Goal: Task Accomplishment & Management: Manage account settings

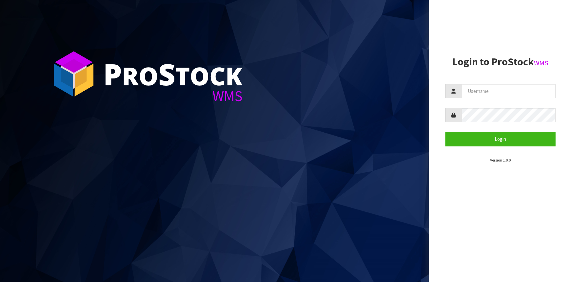
drag, startPoint x: 0, startPoint y: 0, endPoint x: 508, endPoint y: 92, distance: 516.3
click at [508, 92] on input "text" at bounding box center [509, 91] width 94 height 14
type input "Hayrinna"
click at [446, 132] on button "Login" at bounding box center [501, 139] width 110 height 14
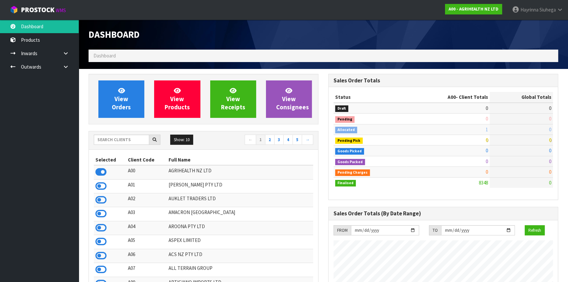
scroll to position [496, 239]
click at [128, 141] on input "text" at bounding box center [121, 139] width 55 height 10
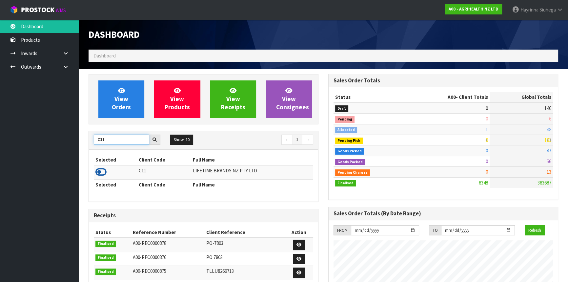
type input "C11"
click at [98, 174] on icon at bounding box center [100, 172] width 11 height 10
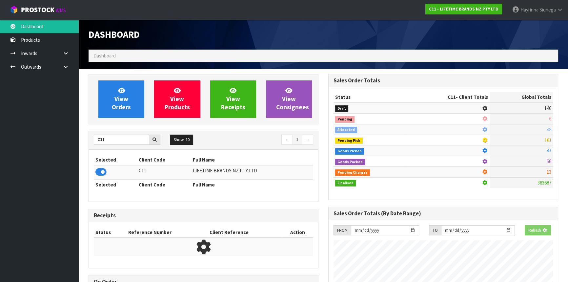
scroll to position [327587, 327756]
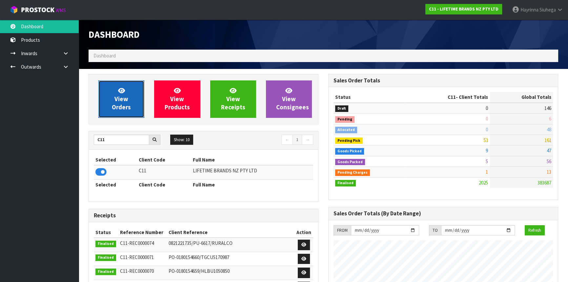
click at [112, 108] on link "View Orders" at bounding box center [121, 98] width 46 height 37
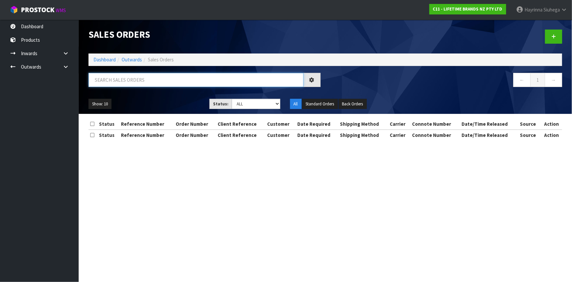
click at [128, 85] on input "text" at bounding box center [196, 80] width 215 height 14
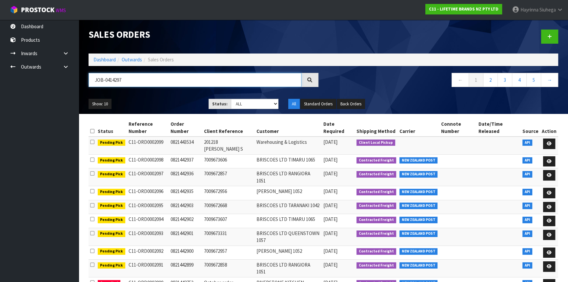
type input "JOB-0414297"
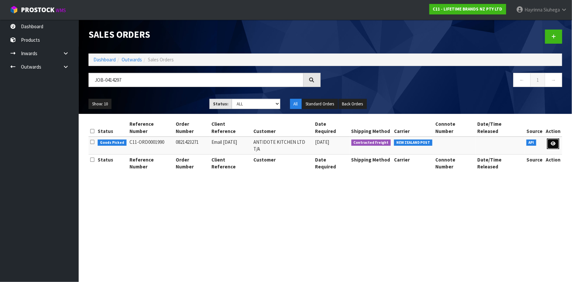
click at [553, 141] on icon at bounding box center [553, 143] width 5 height 4
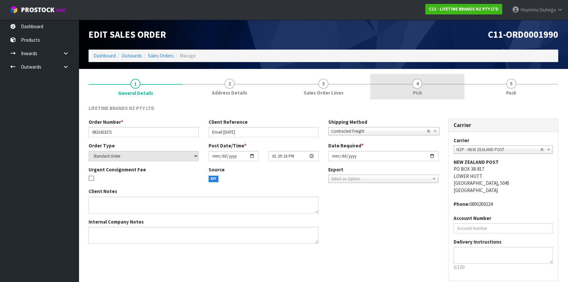
click at [426, 86] on link "4 Pick" at bounding box center [417, 87] width 94 height 26
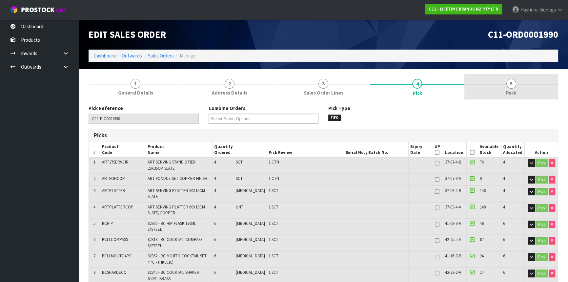
click at [505, 96] on link "5 Pack" at bounding box center [511, 87] width 94 height 26
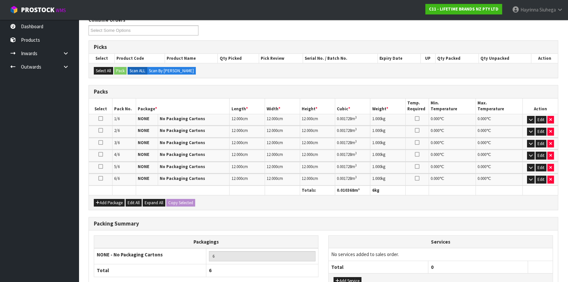
scroll to position [89, 0]
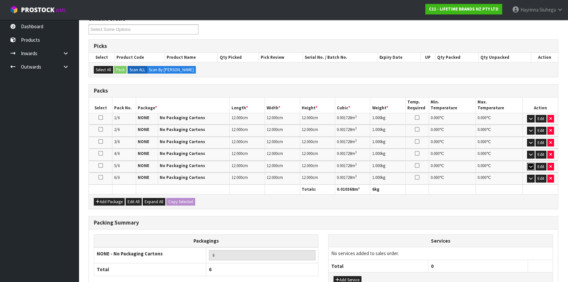
click at [531, 165] on icon "button" at bounding box center [531, 166] width 4 height 4
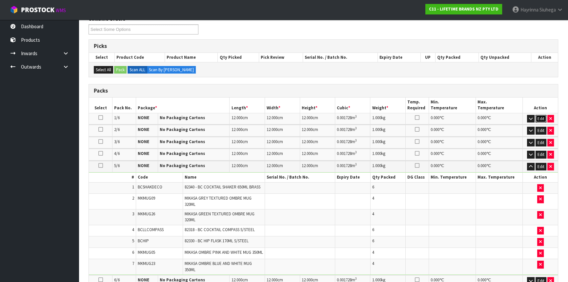
click at [539, 116] on button "Edit" at bounding box center [541, 119] width 11 height 8
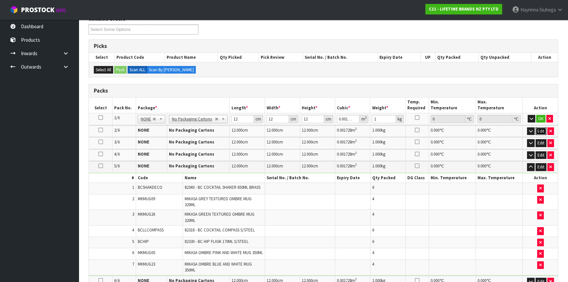
click at [540, 133] on button "Edit" at bounding box center [541, 131] width 11 height 8
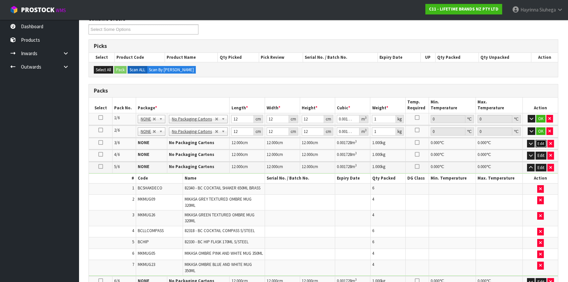
click at [540, 144] on button "Edit" at bounding box center [541, 144] width 11 height 8
click at [541, 154] on button "Edit" at bounding box center [541, 156] width 11 height 8
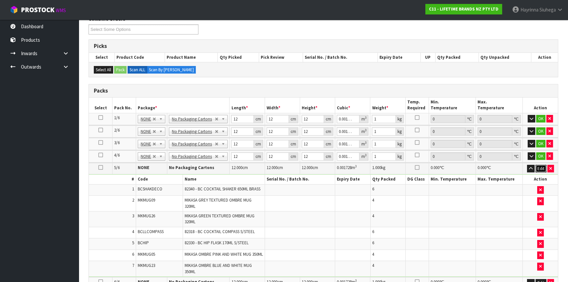
click at [539, 166] on button "Edit" at bounding box center [541, 169] width 11 height 8
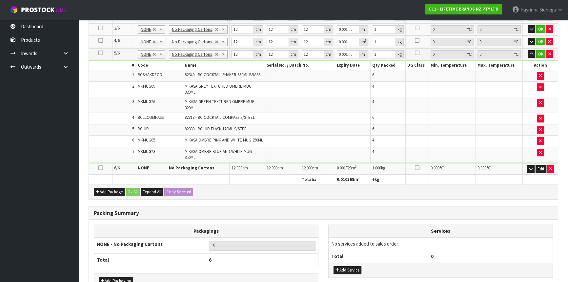
scroll to position [209, 0]
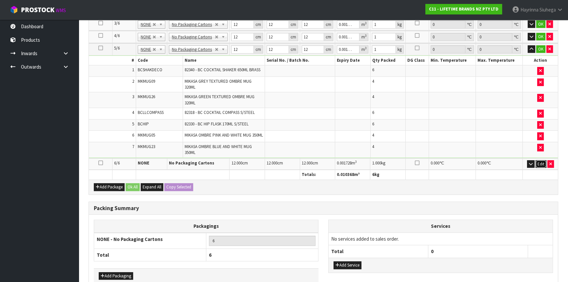
click at [539, 166] on button "Edit" at bounding box center [541, 164] width 11 height 8
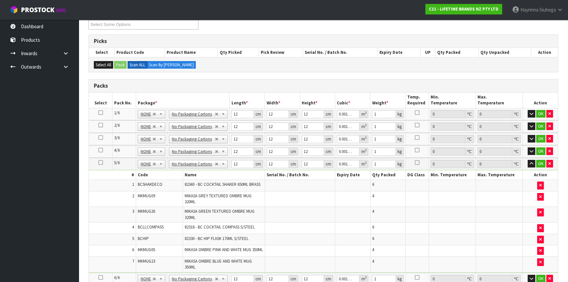
scroll to position [89, 0]
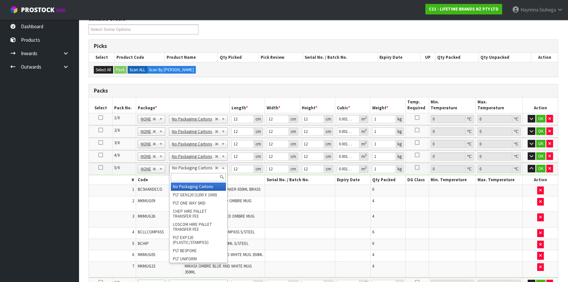
click at [194, 174] on input "text" at bounding box center [198, 177] width 55 height 8
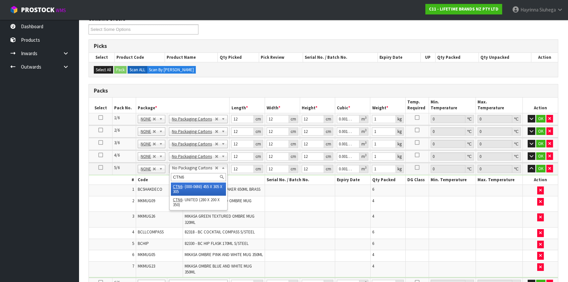
type input "CTN6"
drag, startPoint x: 185, startPoint y: 186, endPoint x: 189, endPoint y: 180, distance: 7.8
type input "5"
type input "45.5"
type input "30.5"
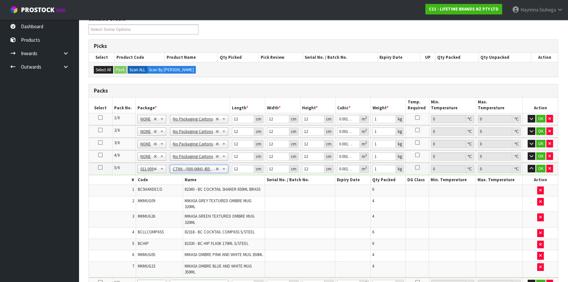
type input "30.5"
type input "0.042326"
type input "9.74"
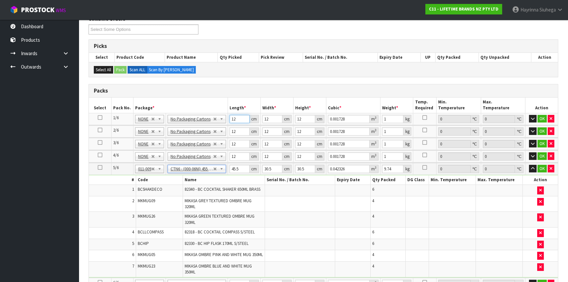
click at [233, 121] on input "12" at bounding box center [240, 119] width 20 height 8
type input "5"
type input "0.00072"
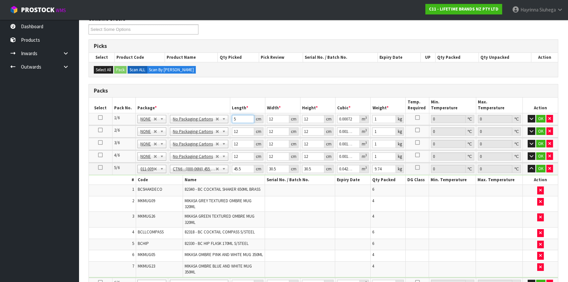
type input "51"
type input "0.007344"
type input "51"
type input "3"
type input "0.001836"
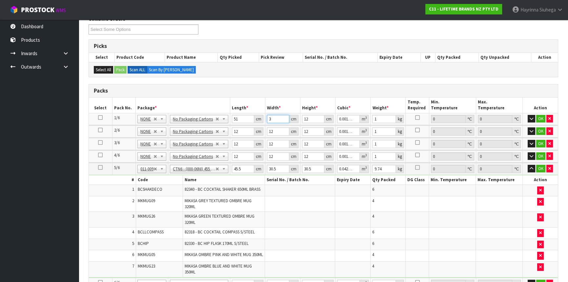
type input "37"
type input "0.022644"
type input "37"
type input "2"
type input "0.003774"
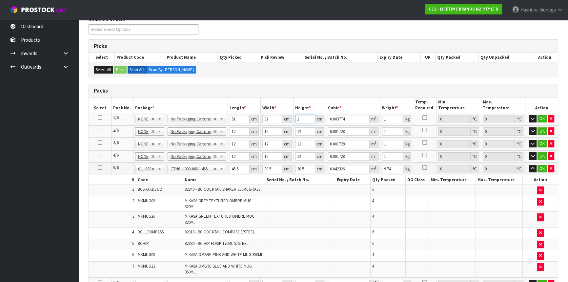
type input "28"
type input "0.052836"
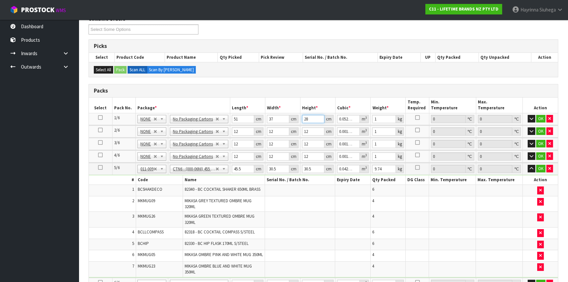
type input "28"
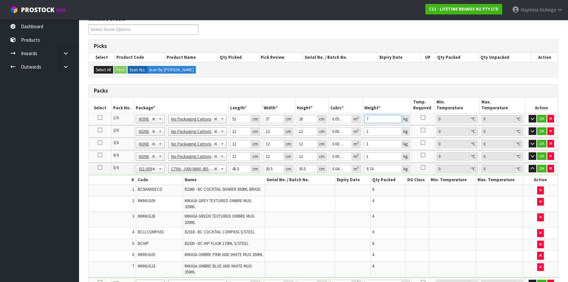
type input "7"
click button "OK" at bounding box center [541, 119] width 9 height 8
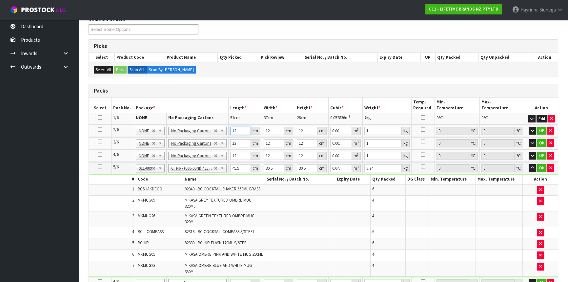
type input "5"
type input "0.00072"
type input "51"
type input "0.007344"
type input "51"
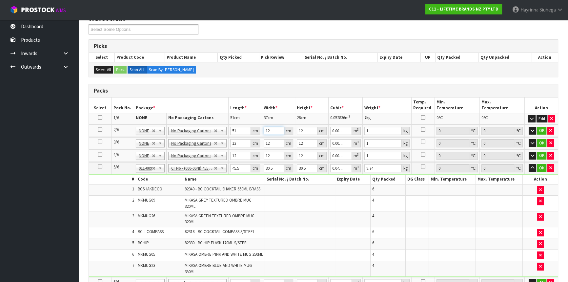
type input "5"
type input "0.00306"
type input "50"
type input "0.0306"
type input "50"
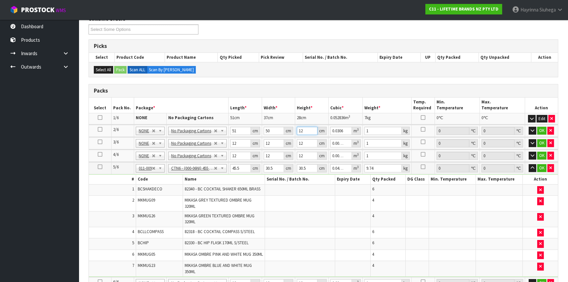
type input "2"
type input "0.0051"
type input "23"
type input "0.05865"
type input "23"
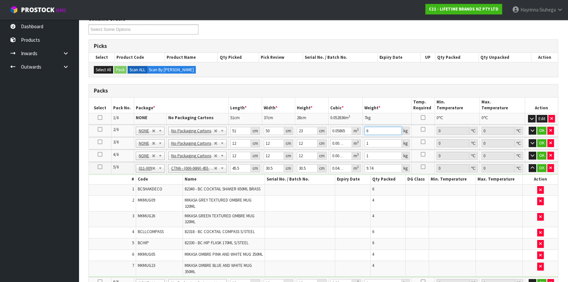
type input "6"
click button "OK" at bounding box center [541, 131] width 9 height 8
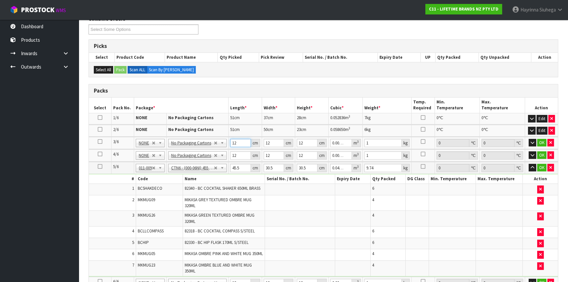
type input "4"
type input "0.000576"
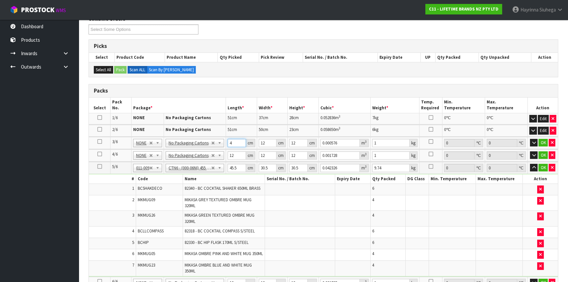
type input "43"
type input "0.006192"
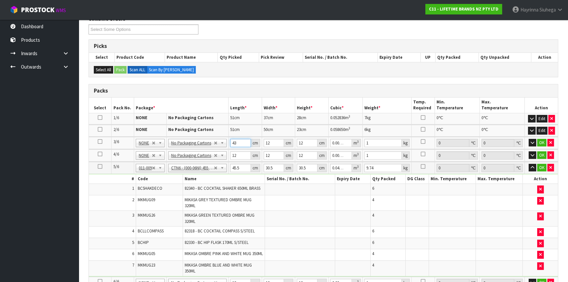
type input "43"
type input "3"
type input "0.001548"
type input "33"
type input "0.017028"
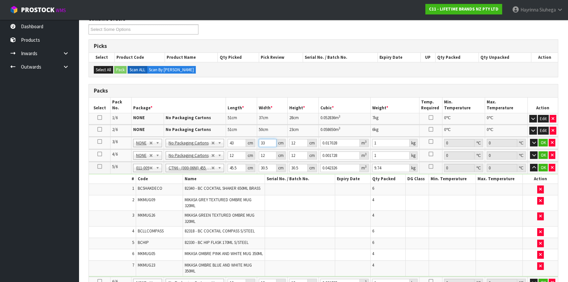
type input "33"
type input "3"
type input "0.004257"
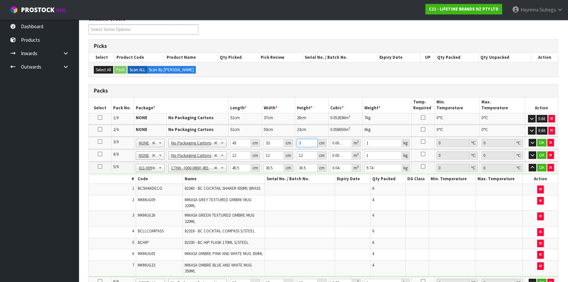
type input "34"
type input "0.048246"
type input "34"
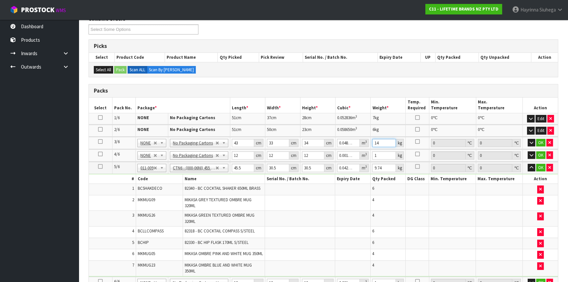
type input "14"
click button "OK" at bounding box center [540, 143] width 9 height 8
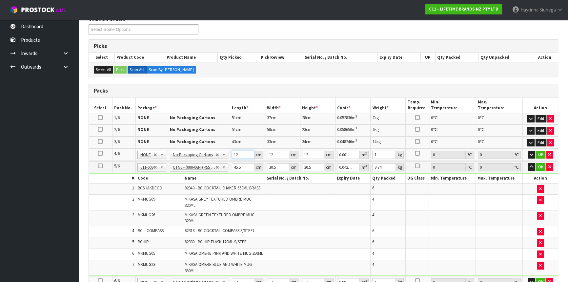
type input "4"
type input "0.000576"
type input "49"
type input "0.007056"
type input "49"
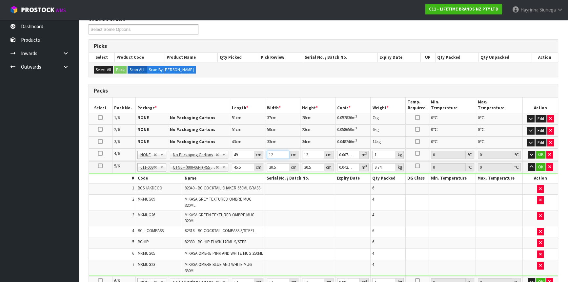
type input "2"
type input "0.001176"
type input "23"
type input "0.013524"
type input "23"
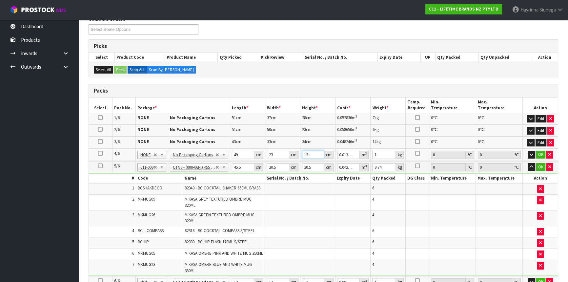
type input "3"
type input "0.003381"
type input "31"
type input "0.034937"
type input "31"
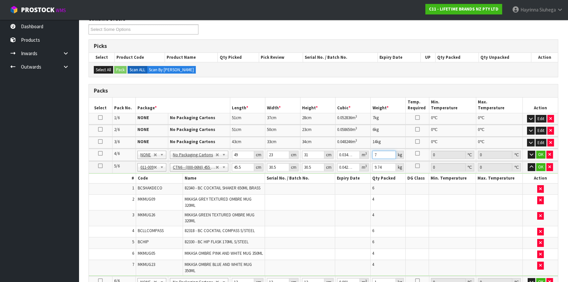
type input "7"
click button "OK" at bounding box center [540, 155] width 9 height 8
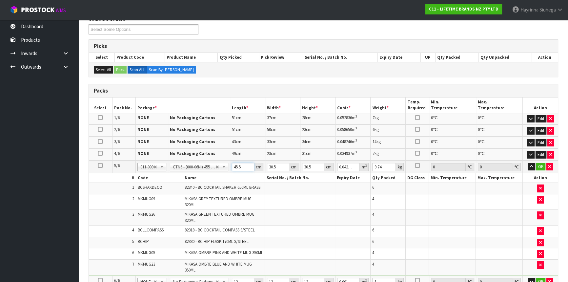
type input "4"
type input "0.003721"
type input "47"
type input "0.043722"
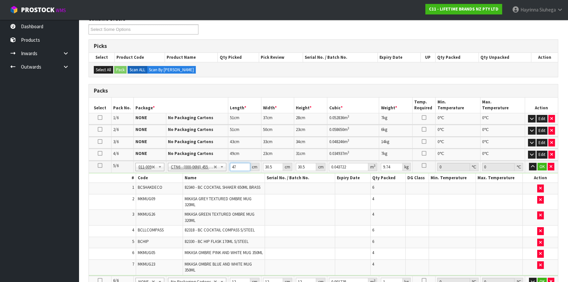
type input "47"
type input "3"
type input "0.0043"
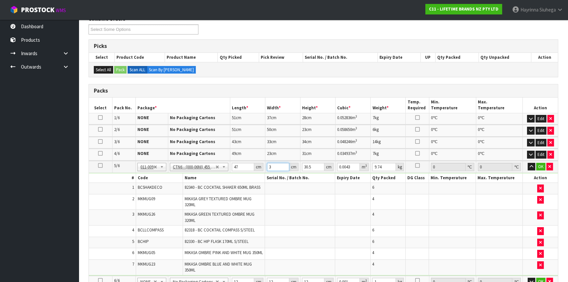
type input "33"
type input "0.047305"
type input "33"
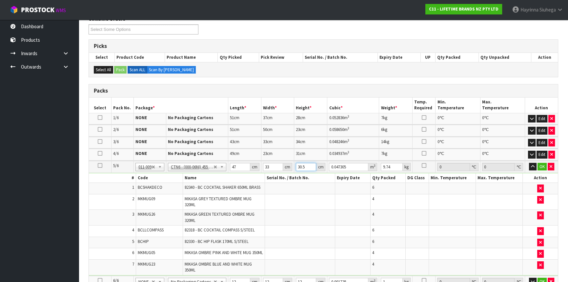
type input "4"
type input "0.006204"
type input "49"
type input "0.075999"
type input "49"
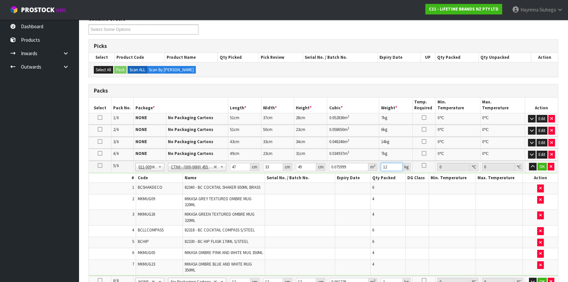
type input "12"
click button "OK" at bounding box center [542, 167] width 9 height 8
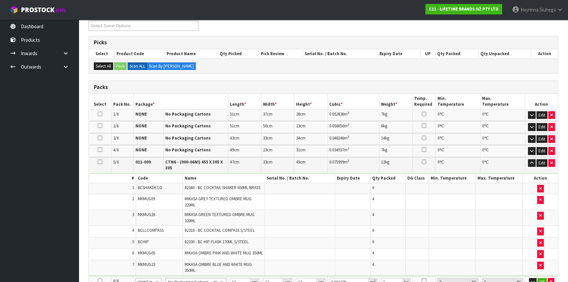
scroll to position [266, 0]
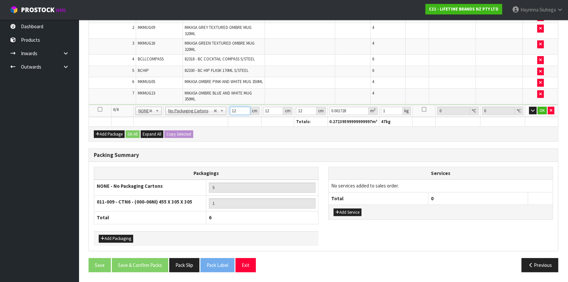
click at [230, 110] on input "12" at bounding box center [240, 111] width 20 height 8
type input "6"
type input "0.000864"
type input "63"
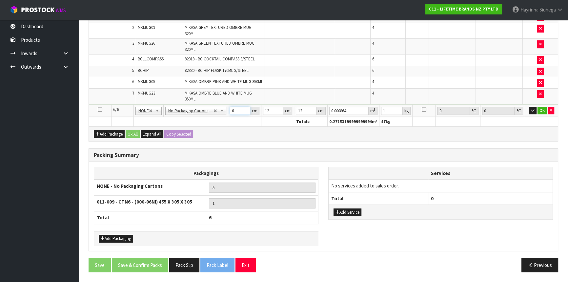
type input "0.009072"
type input "63"
type input "2"
type input "0.001512"
type input "20"
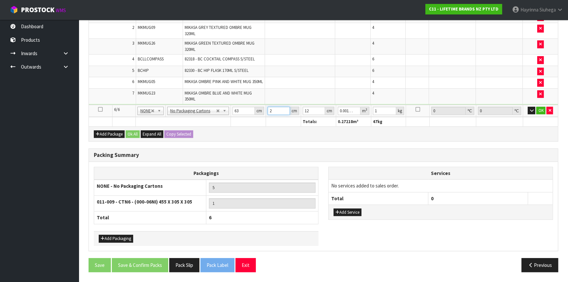
type input "0.01512"
type input "20"
type input "3"
type input "0.00378"
type input "35"
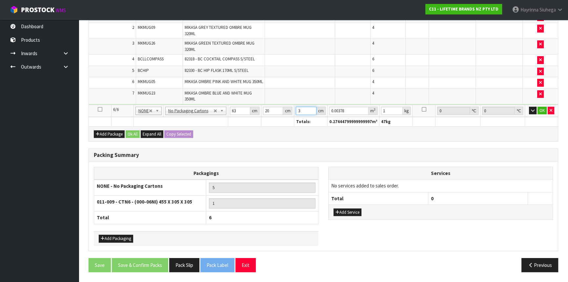
type input "0.0441"
type input "35"
type input "13"
click button "OK" at bounding box center [542, 111] width 9 height 8
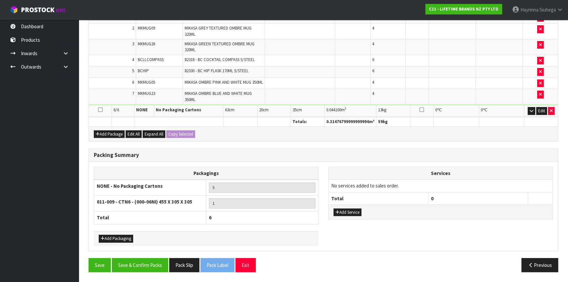
scroll to position [261, 0]
click at [144, 272] on button "Save & Confirm Packs" at bounding box center [140, 265] width 56 height 14
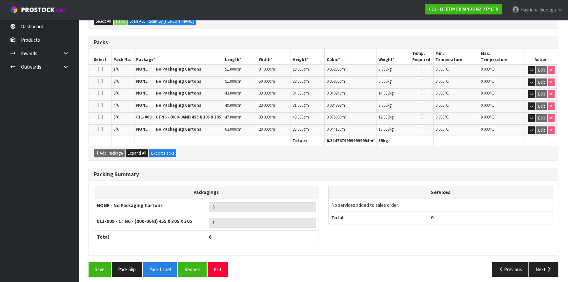
scroll to position [164, 0]
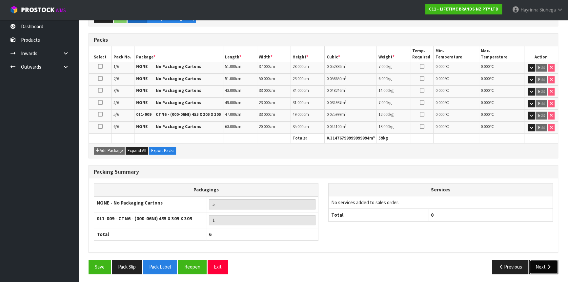
click at [548, 265] on icon "button" at bounding box center [549, 266] width 6 height 5
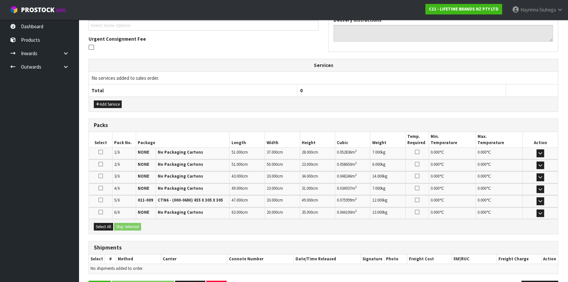
scroll to position [203, 0]
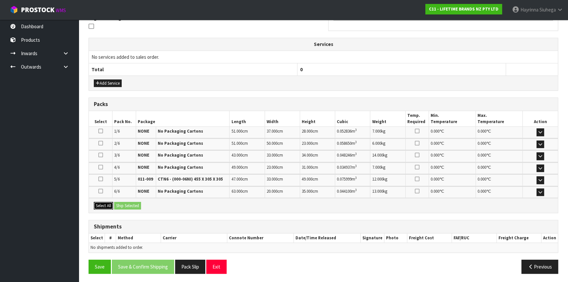
click at [110, 204] on button "Select All" at bounding box center [103, 206] width 19 height 8
click at [128, 204] on button "Ship Selected" at bounding box center [127, 206] width 27 height 8
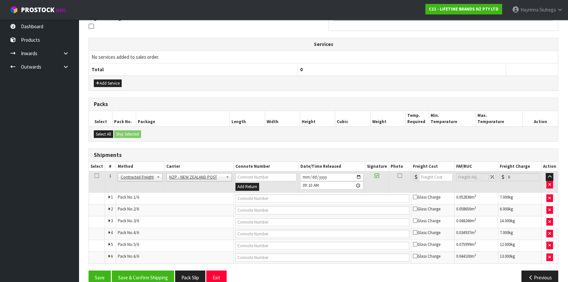
scroll to position [214, 0]
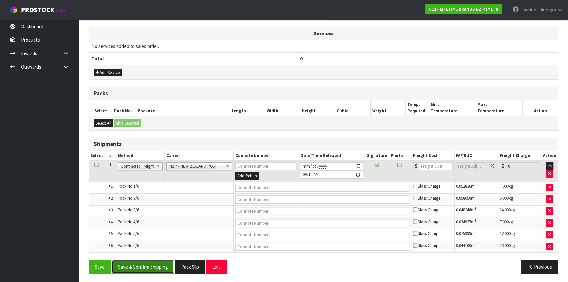
click at [147, 262] on button "Save & Confirm Shipping" at bounding box center [143, 266] width 62 height 14
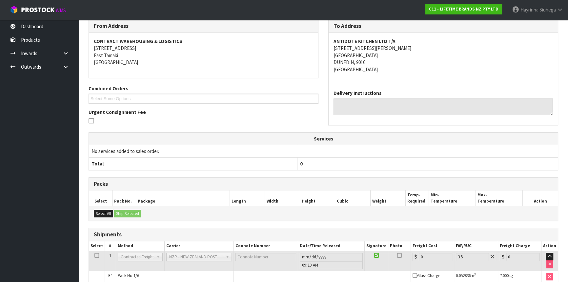
scroll to position [202, 0]
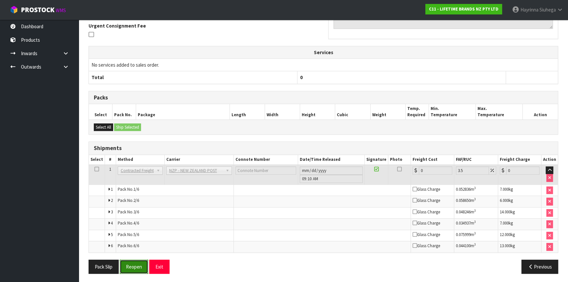
click at [129, 260] on button "Reopen" at bounding box center [134, 266] width 29 height 14
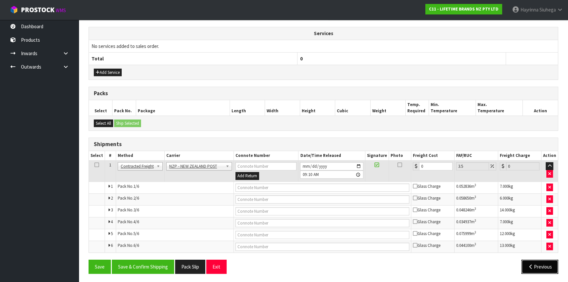
click at [540, 263] on button "Previous" at bounding box center [540, 266] width 37 height 14
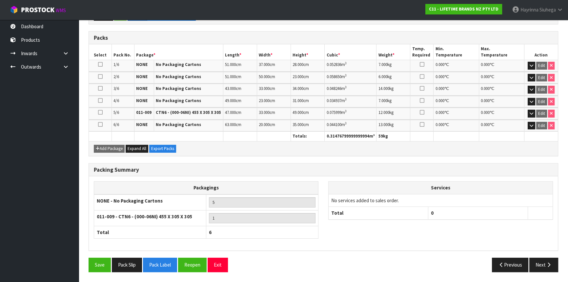
scroll to position [164, 0]
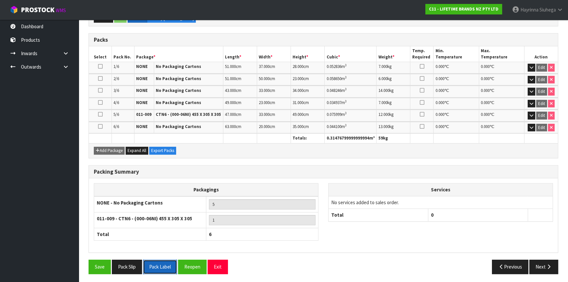
click at [151, 259] on button "Pack Label" at bounding box center [160, 266] width 34 height 14
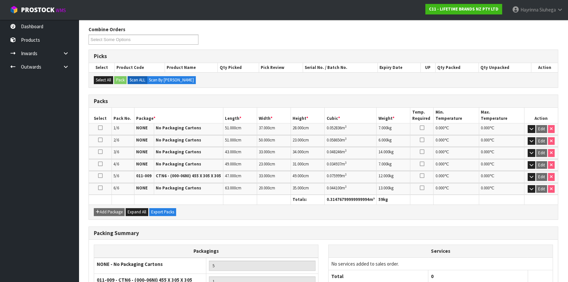
scroll to position [15, 0]
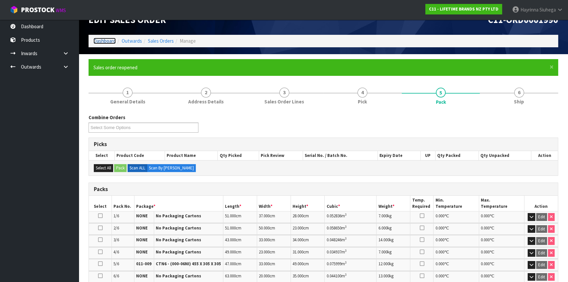
click at [104, 39] on link "Dashboard" at bounding box center [104, 41] width 22 height 6
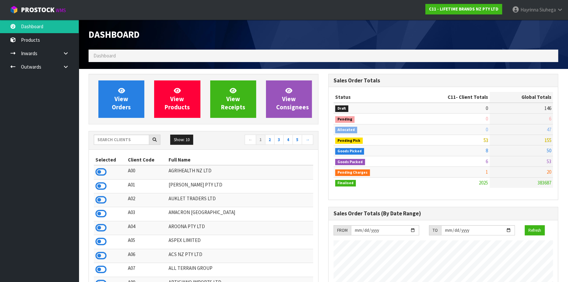
click at [24, 101] on ul "Dashboard Products Categories Serial Numbers Kitsets Packagings Inwards Purchas…" at bounding box center [39, 151] width 79 height 262
click at [192, 29] on div "Dashboard" at bounding box center [204, 35] width 240 height 30
click at [29, 108] on ul "Dashboard Products Categories Serial Numbers Kitsets Packagings Inwards Purchas…" at bounding box center [39, 151] width 79 height 262
click at [249, 29] on div "Dashboard" at bounding box center [204, 35] width 240 height 30
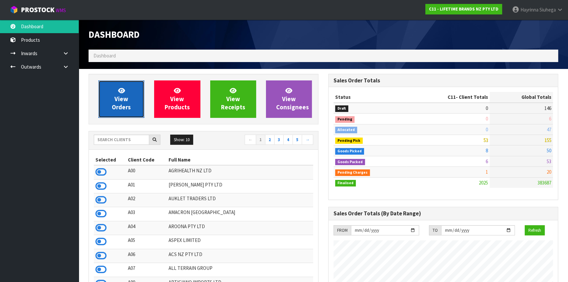
click at [123, 88] on icon at bounding box center [121, 90] width 7 height 6
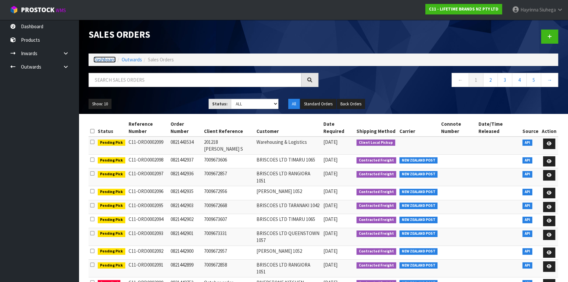
click at [107, 61] on link "Dashboard" at bounding box center [104, 59] width 22 height 6
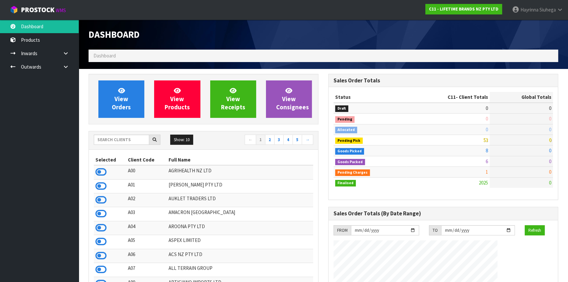
scroll to position [496, 239]
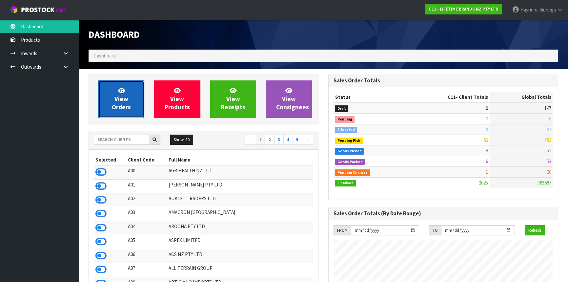
click at [120, 94] on span "View Orders" at bounding box center [121, 99] width 19 height 25
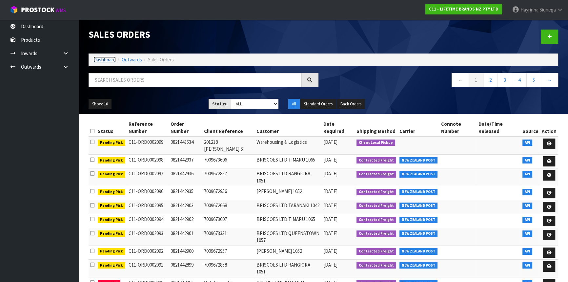
click at [101, 58] on link "Dashboard" at bounding box center [104, 59] width 22 height 6
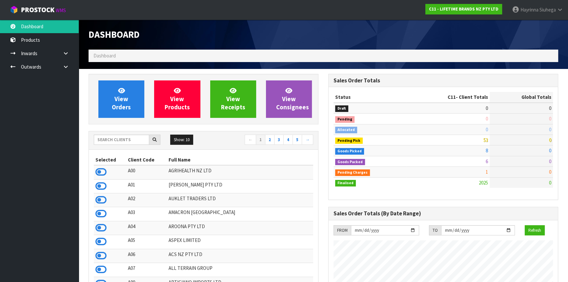
scroll to position [496, 239]
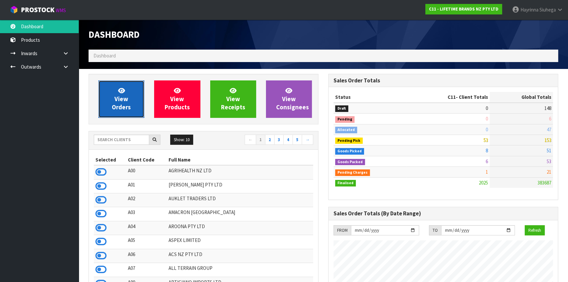
click at [123, 98] on span "View Orders" at bounding box center [121, 99] width 19 height 25
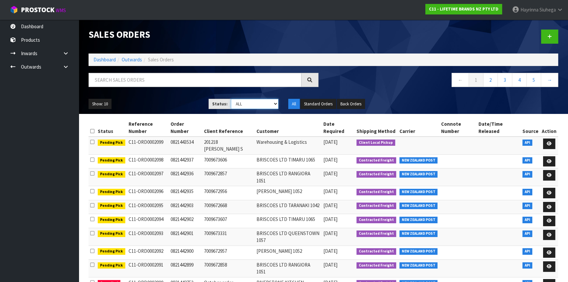
click at [252, 104] on select "Draft Pending Allocated Pending Pick Goods Picked Goods Packed Pending Charges …" at bounding box center [255, 104] width 48 height 10
select select "string:3"
click at [231, 99] on select "Draft Pending Allocated Pending Pick Goods Picked Goods Packed Pending Charges …" at bounding box center [255, 104] width 48 height 10
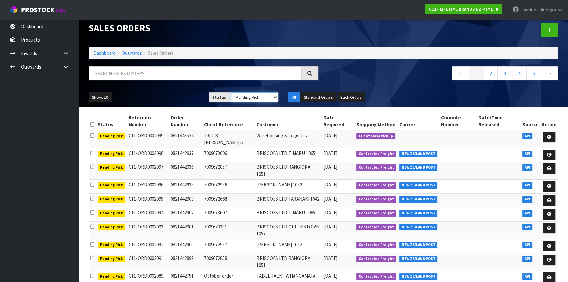
scroll to position [8, 0]
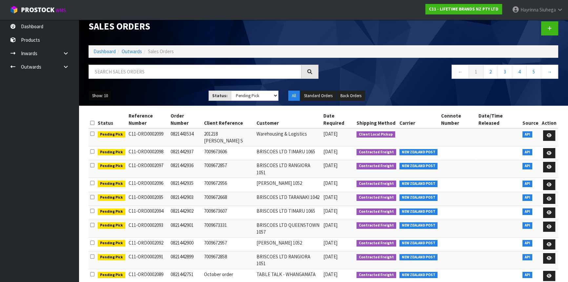
click at [105, 98] on button "Show: 10" at bounding box center [100, 96] width 23 height 10
click at [105, 136] on link "50" at bounding box center [115, 134] width 52 height 9
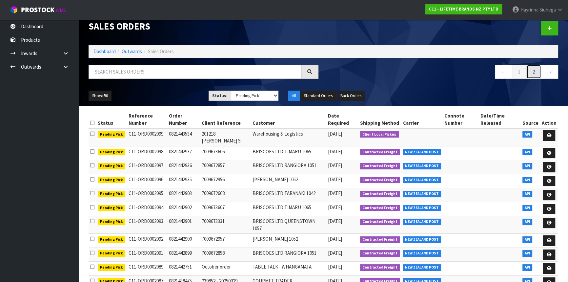
click at [532, 72] on link "2" at bounding box center [533, 72] width 15 height 14
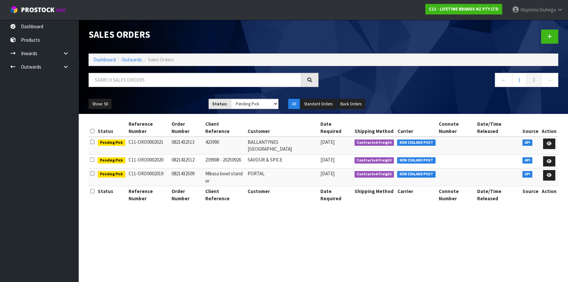
scroll to position [0, 0]
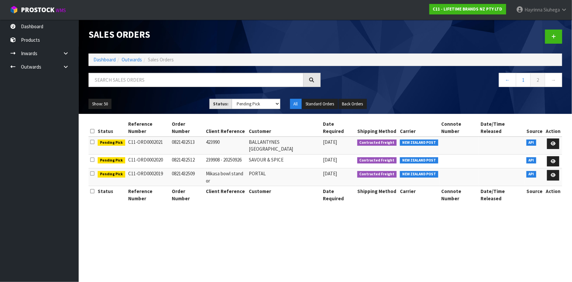
click at [93, 59] on ol "Dashboard Outwards Sales Orders" at bounding box center [326, 59] width 474 height 12
click at [108, 56] on link "Dashboard" at bounding box center [104, 59] width 22 height 6
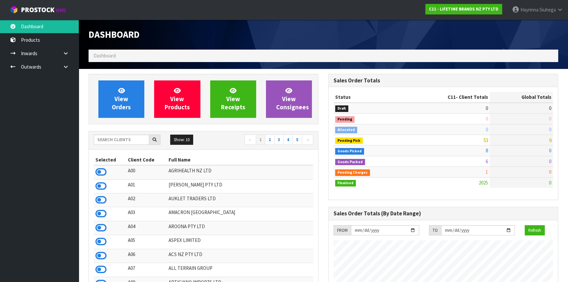
scroll to position [496, 239]
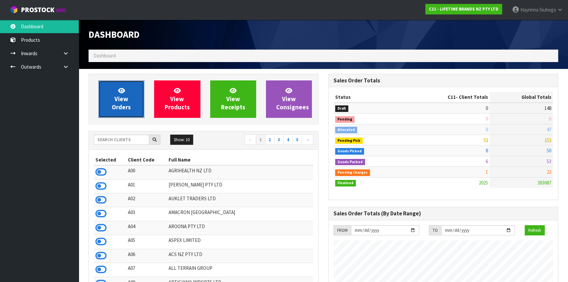
click at [128, 104] on span "View Orders" at bounding box center [121, 99] width 19 height 25
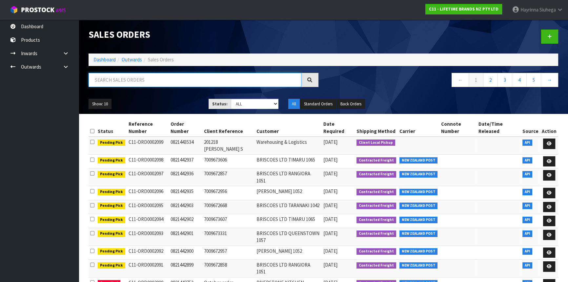
click at [148, 83] on input "text" at bounding box center [195, 80] width 213 height 14
click at [149, 83] on input "text" at bounding box center [195, 80] width 213 height 14
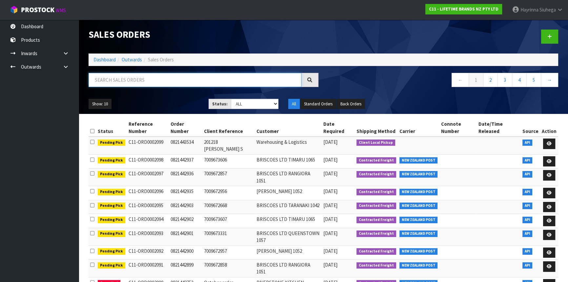
click at [149, 83] on input "text" at bounding box center [195, 80] width 213 height 14
click at [158, 79] on input "text" at bounding box center [195, 80] width 213 height 14
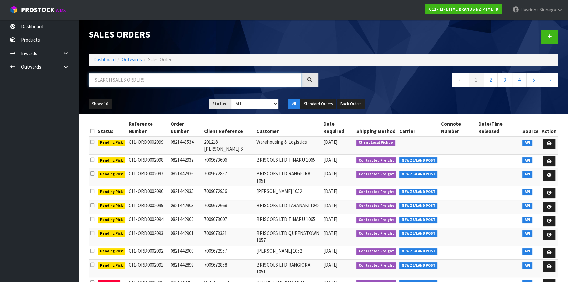
click at [158, 80] on input "text" at bounding box center [195, 80] width 213 height 14
click at [159, 80] on input "text" at bounding box center [195, 80] width 213 height 14
type input "JOB-0415066"
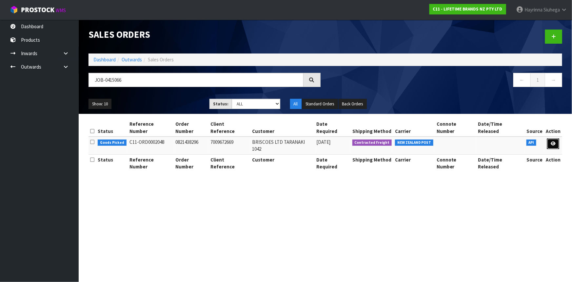
click at [549, 138] on link at bounding box center [553, 143] width 12 height 10
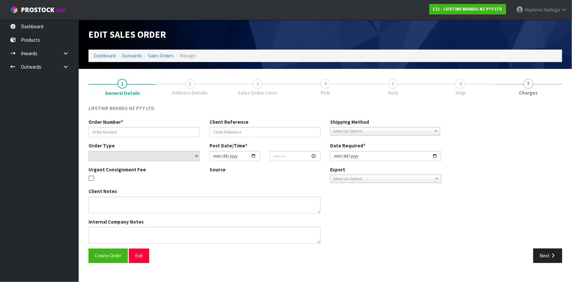
type input "0821438296"
type input "7009672669"
select select "number:0"
type input "2025-09-29"
type input "15:59:25.000"
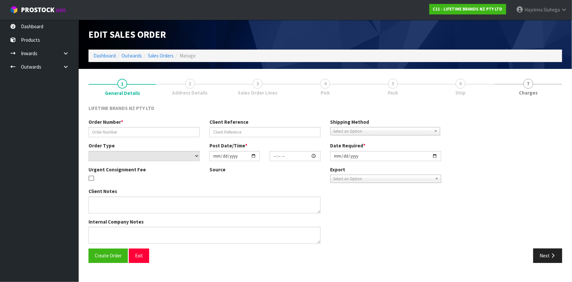
type input "[DATE]"
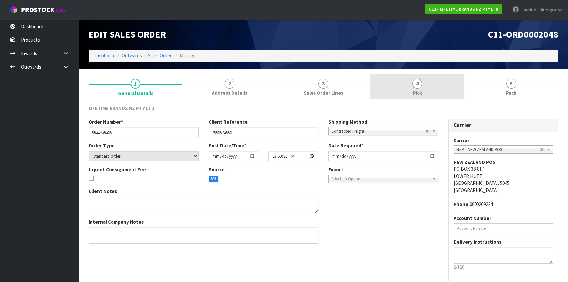
click at [440, 87] on link "4 Pick" at bounding box center [417, 87] width 94 height 26
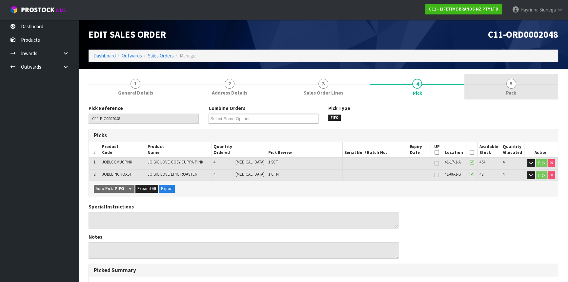
click at [502, 84] on link "5 Pack" at bounding box center [511, 87] width 94 height 26
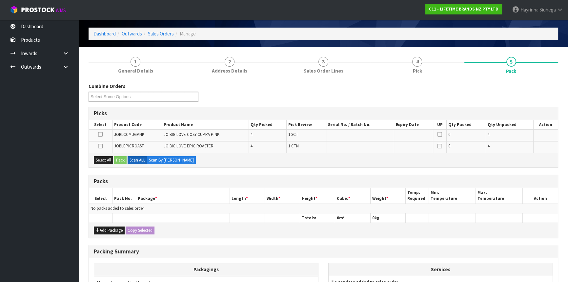
scroll to position [59, 0]
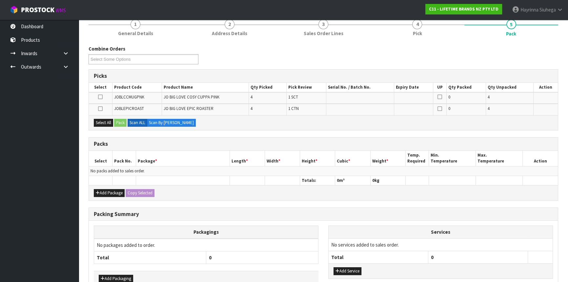
click at [359, 118] on div "Select All Pack Scan ALL Scan By Quantity" at bounding box center [323, 122] width 469 height 15
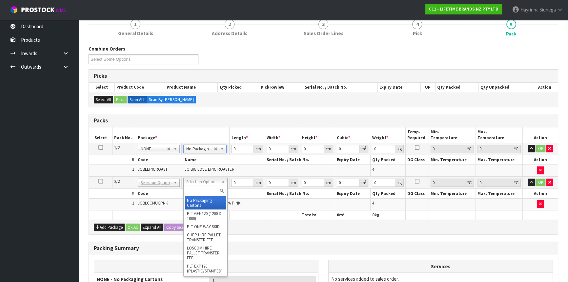
type input "2"
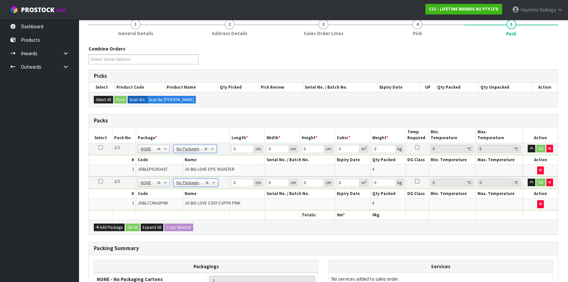
click at [230, 147] on td "0 cm" at bounding box center [247, 149] width 35 height 12
click at [232, 146] on input "0" at bounding box center [242, 149] width 22 height 8
type input "49"
type input "35"
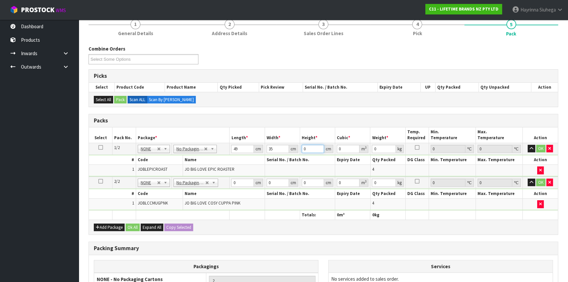
type input "5"
type input "0.008575"
type input "51"
type input "0.087465"
type input "51"
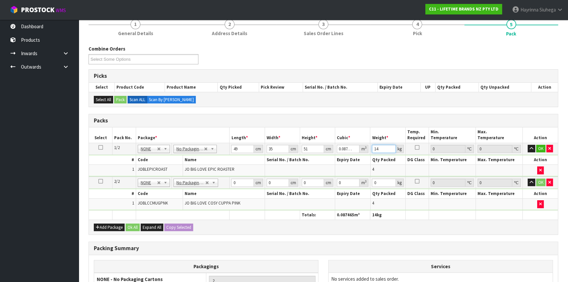
type input "14"
click button "OK" at bounding box center [540, 149] width 9 height 8
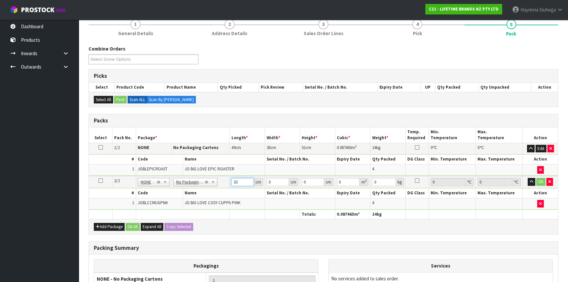
type input "33"
type input "20"
type input "2"
type input "0.00132"
type input "24"
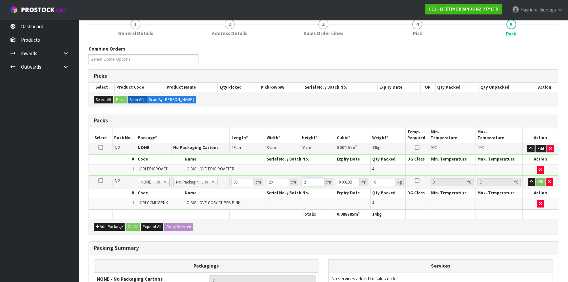
type input "0.01584"
type input "24"
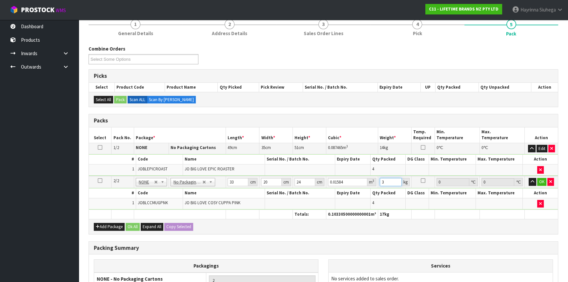
type input "3"
click button "OK" at bounding box center [541, 182] width 9 height 8
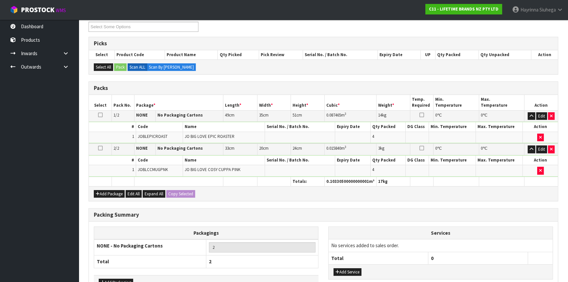
scroll to position [134, 0]
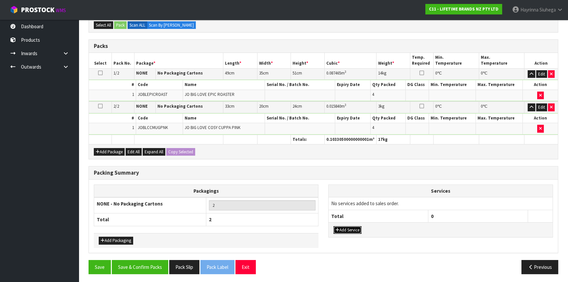
click at [354, 230] on button "Add Service" at bounding box center [348, 230] width 28 height 8
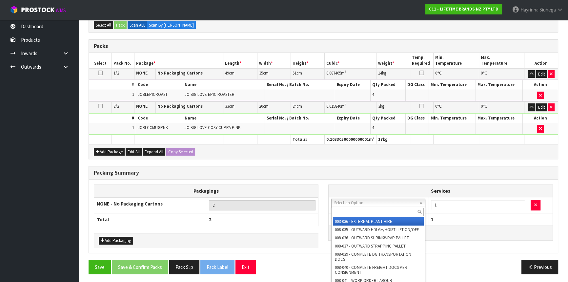
click at [354, 210] on input "text" at bounding box center [378, 212] width 91 height 8
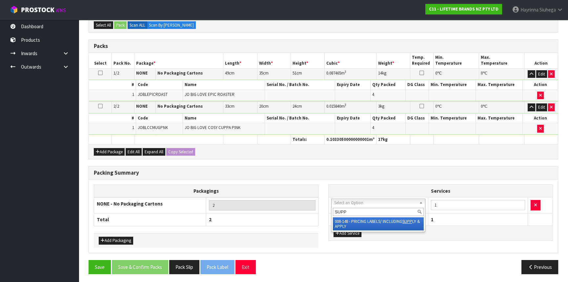
type input "SUPP"
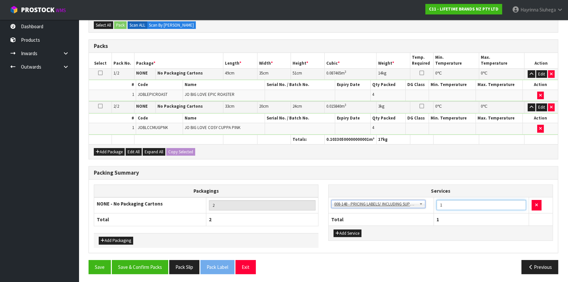
drag, startPoint x: 449, startPoint y: 204, endPoint x: 421, endPoint y: 200, distance: 28.4
click at [423, 201] on tr "003-036 - EXTERNAL PLANT HIRE 008-035 - OUTWARD HDLG+/HOIST LIFT ON/OFF 008-036…" at bounding box center [441, 205] width 224 height 16
type input "8"
click at [142, 273] on div "Save Save & Confirm Packs Pack Slip Pack Label Exit Previous" at bounding box center [324, 269] width 480 height 19
click at [147, 268] on button "Save & Confirm Packs" at bounding box center [140, 267] width 56 height 14
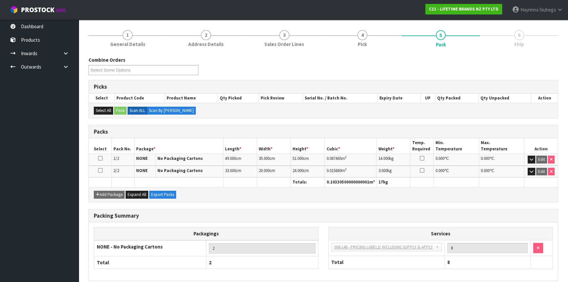
scroll to position [101, 0]
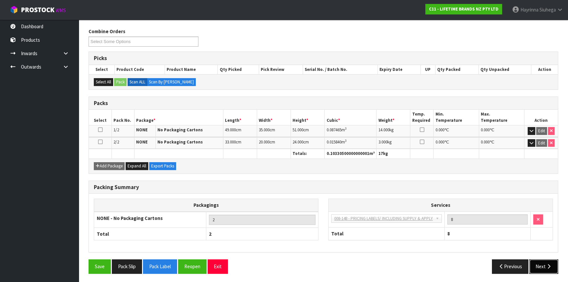
click at [543, 265] on button "Next" at bounding box center [543, 266] width 29 height 14
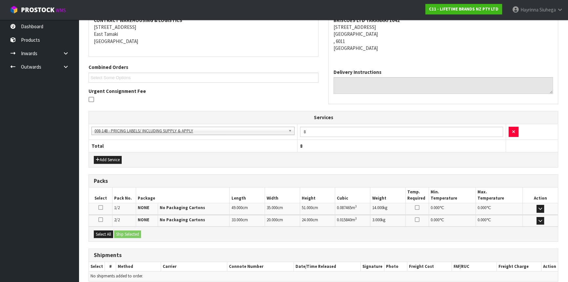
scroll to position [159, 0]
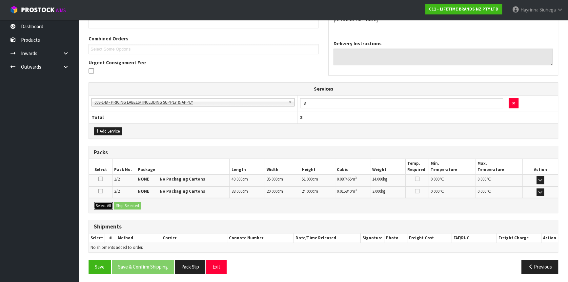
click at [99, 205] on button "Select All" at bounding box center [103, 206] width 19 height 8
click at [127, 203] on button "Ship Selected" at bounding box center [127, 206] width 27 height 8
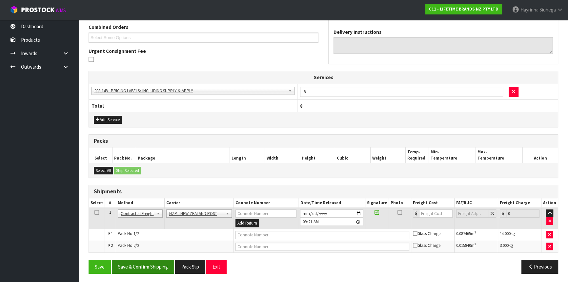
scroll to position [171, 0]
drag, startPoint x: 148, startPoint y: 271, endPoint x: 151, endPoint y: 269, distance: 3.5
click at [149, 271] on button "Save & Confirm Shipping" at bounding box center [143, 266] width 62 height 14
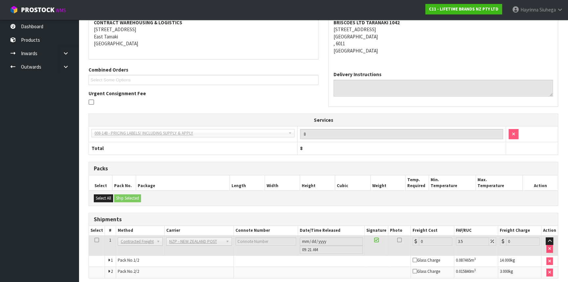
scroll to position [161, 0]
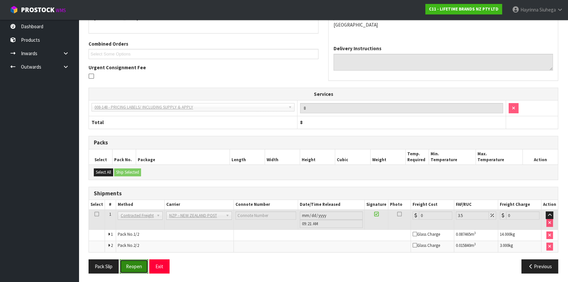
click at [133, 262] on button "Reopen" at bounding box center [134, 266] width 29 height 14
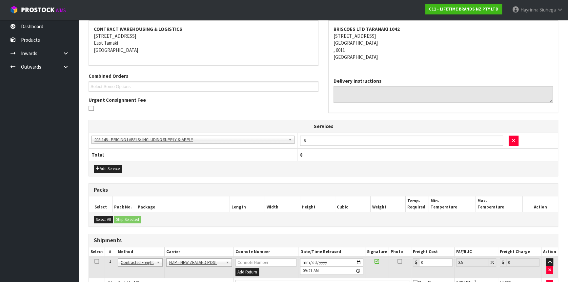
scroll to position [176, 0]
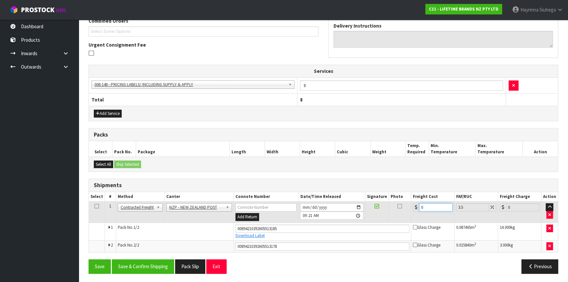
drag, startPoint x: 430, startPoint y: 205, endPoint x: 359, endPoint y: 207, distance: 71.2
click at [374, 206] on tr "1 Client Local Pickup Customer Local Pickup Company Freight Contracted Freight …" at bounding box center [323, 211] width 469 height 21
type input "2"
type input "2.07"
type input "23"
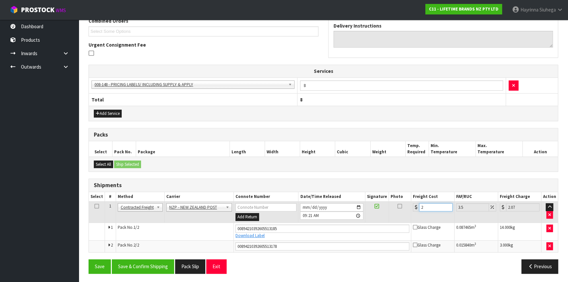
type input "23.8"
type input "23.4"
type input "24.22"
type input "23.40"
click at [89, 259] on button "Save" at bounding box center [100, 266] width 22 height 14
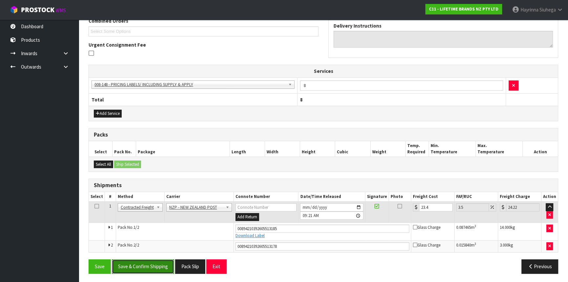
click at [152, 262] on button "Save & Confirm Shipping" at bounding box center [143, 266] width 62 height 14
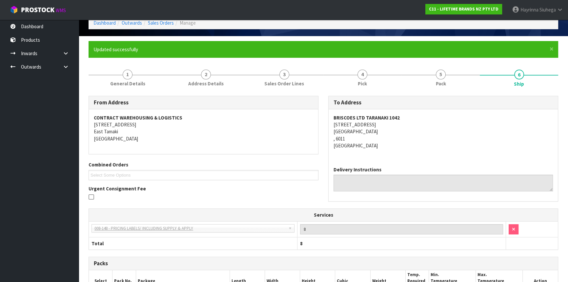
scroll to position [0, 0]
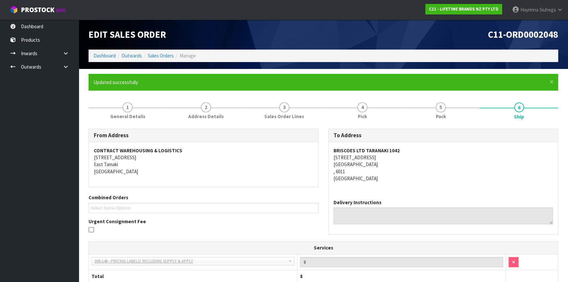
click at [92, 57] on ol "Dashboard Outwards Sales Orders Manage" at bounding box center [324, 56] width 470 height 12
click at [100, 53] on link "Dashboard" at bounding box center [104, 55] width 22 height 6
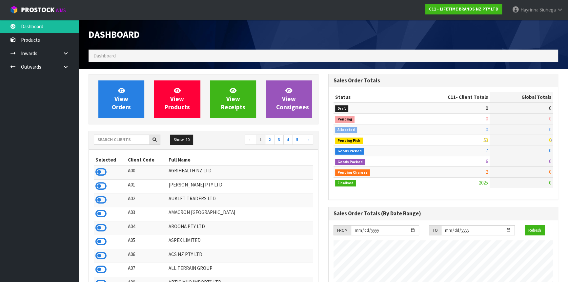
scroll to position [496, 239]
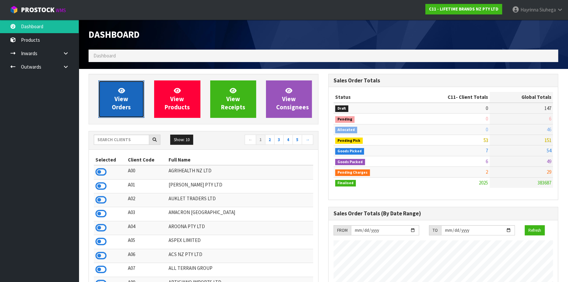
click at [108, 100] on link "View Orders" at bounding box center [121, 98] width 46 height 37
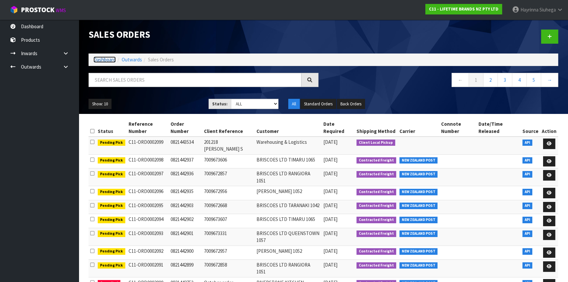
click at [110, 60] on link "Dashboard" at bounding box center [104, 59] width 22 height 6
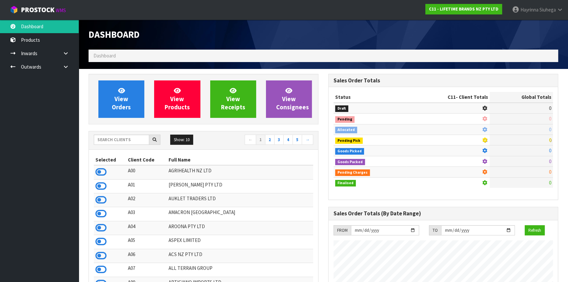
scroll to position [496, 239]
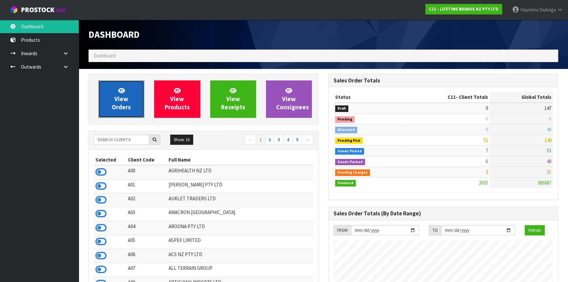
click at [119, 102] on span "View Orders" at bounding box center [121, 99] width 19 height 25
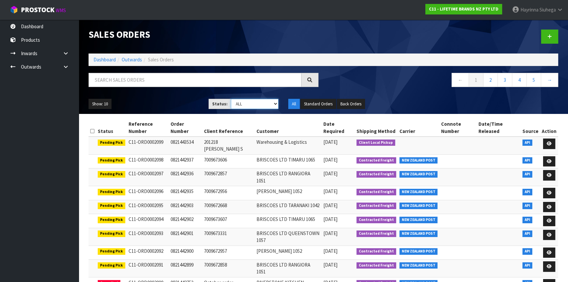
click at [238, 99] on select "Draft Pending Allocated Pending Pick Goods Picked Goods Packed Pending Charges …" at bounding box center [255, 104] width 48 height 10
select select "string:3"
click at [231, 99] on select "Draft Pending Allocated Pending Pick Goods Picked Goods Packed Pending Charges …" at bounding box center [255, 104] width 48 height 10
click at [96, 106] on button "Show: 10" at bounding box center [100, 104] width 23 height 10
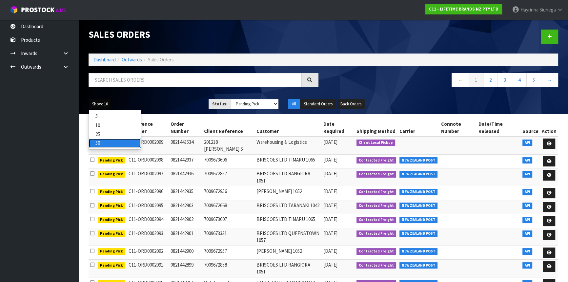
click at [99, 142] on link "50" at bounding box center [115, 142] width 52 height 9
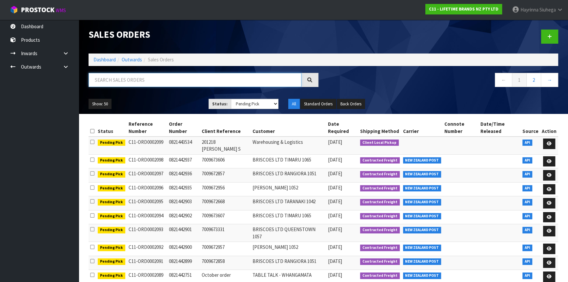
click at [132, 79] on input "text" at bounding box center [195, 80] width 213 height 14
type input "JOB-0415070"
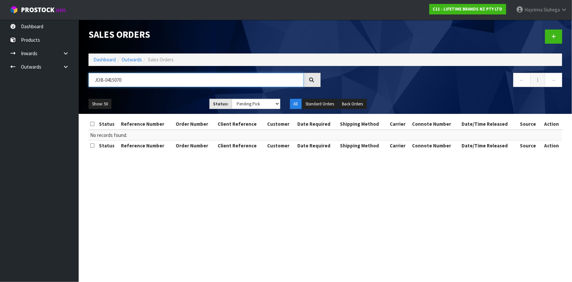
drag, startPoint x: 141, startPoint y: 82, endPoint x: 0, endPoint y: 91, distance: 141.0
click at [0, 89] on body "Toggle navigation ProStock WMS C11 - LIFETIME BRANDS NZ PTY LTD Hayrinna Siuheg…" at bounding box center [286, 141] width 572 height 282
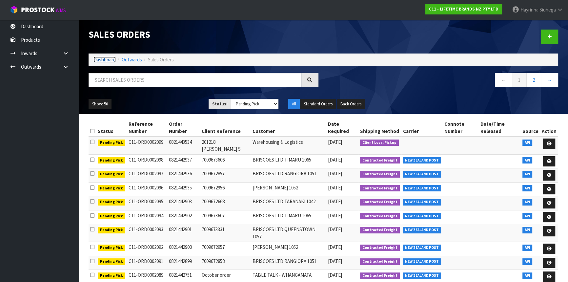
click at [110, 61] on link "Dashboard" at bounding box center [104, 59] width 22 height 6
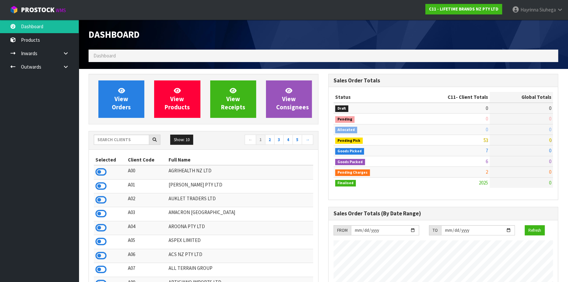
scroll to position [496, 239]
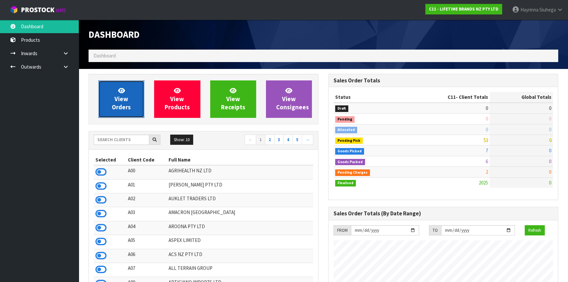
click at [126, 103] on span "View Orders" at bounding box center [121, 99] width 19 height 25
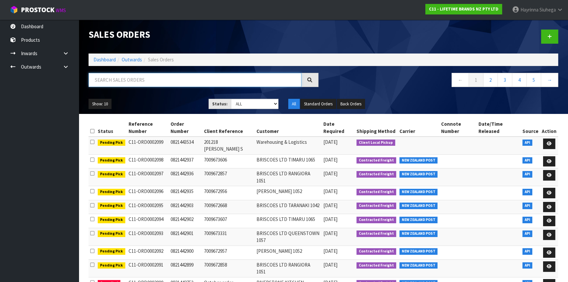
click at [132, 75] on input "text" at bounding box center [195, 80] width 213 height 14
click at [126, 82] on input "text" at bounding box center [195, 80] width 213 height 14
click at [133, 72] on div "Sales Orders Dashboard Outwards Sales Orders ← 1 2 3 4 5 → Show: 10 5 10 25 50 …" at bounding box center [324, 67] width 480 height 94
click at [135, 83] on input "text" at bounding box center [195, 80] width 213 height 14
drag, startPoint x: 108, startPoint y: 62, endPoint x: 111, endPoint y: 65, distance: 3.7
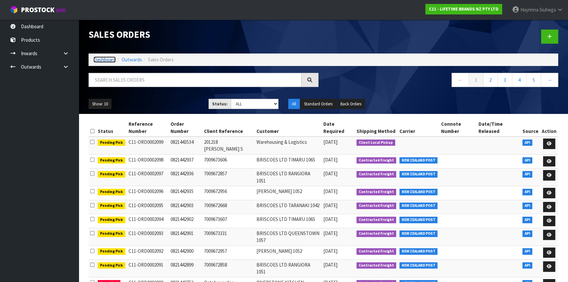
click at [109, 62] on link "Dashboard" at bounding box center [104, 59] width 22 height 6
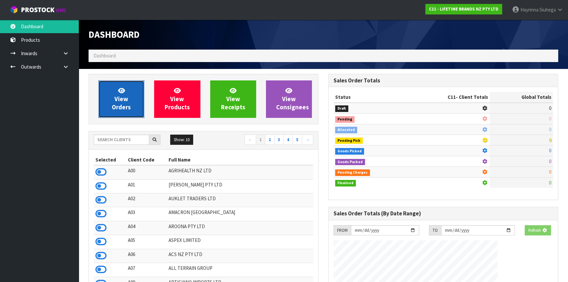
click at [124, 97] on span "View Orders" at bounding box center [121, 99] width 19 height 25
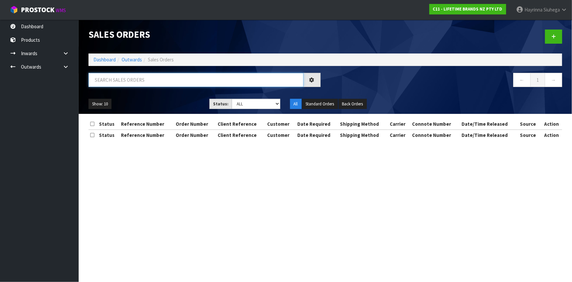
click at [144, 82] on input "text" at bounding box center [196, 80] width 215 height 14
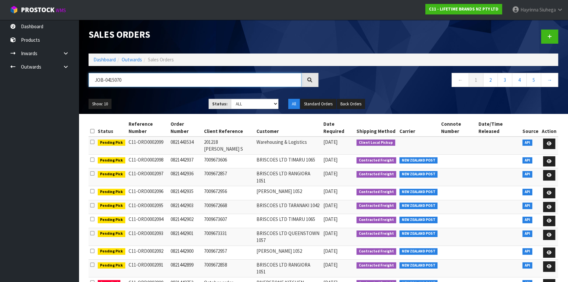
type input "JOB-0415070"
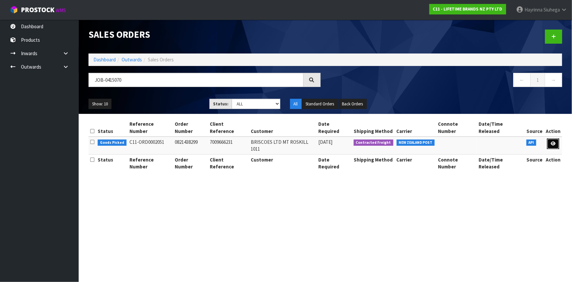
click at [552, 141] on icon at bounding box center [553, 143] width 5 height 4
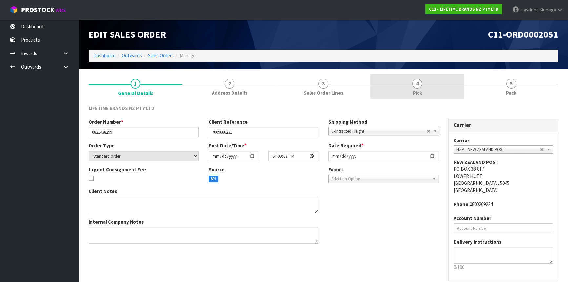
click at [442, 83] on link "4 Pick" at bounding box center [417, 87] width 94 height 26
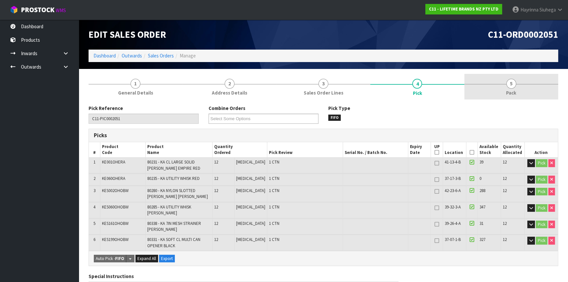
click at [535, 89] on link "5 Pack" at bounding box center [511, 87] width 94 height 26
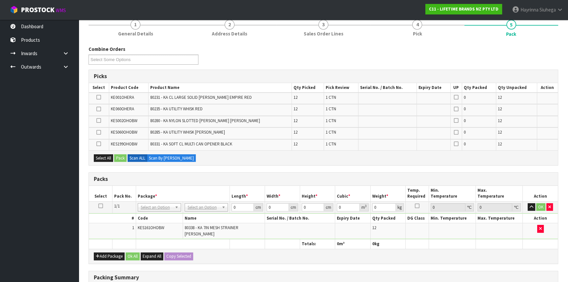
scroll to position [59, 0]
click at [104, 255] on div "Add Package Ok All Expand All Copy Selected" at bounding box center [323, 255] width 469 height 15
click at [105, 252] on button "Add Package" at bounding box center [109, 256] width 31 height 8
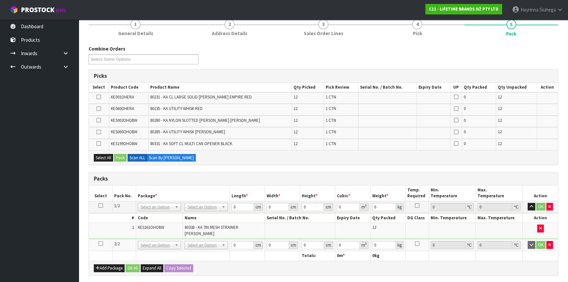
click at [101, 243] on icon at bounding box center [100, 243] width 5 height 0
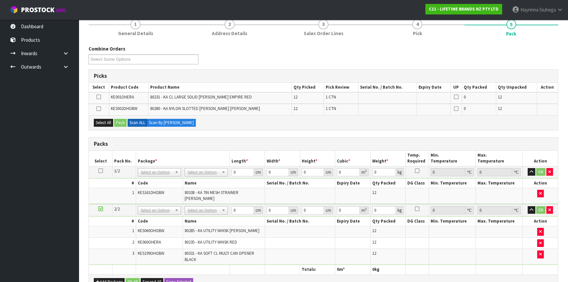
click at [199, 239] on span "80235 - KA UTILITY WHISK RED" at bounding box center [211, 242] width 52 height 6
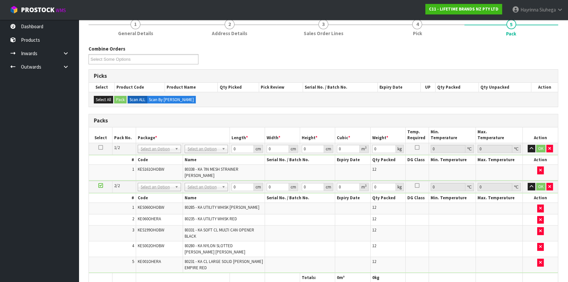
click at [200, 143] on td "No Packaging Cartons PLT GEN120 (1200 X 1000) PLT ONE WAY SKID CHEP HIRE PALLET…" at bounding box center [206, 149] width 47 height 12
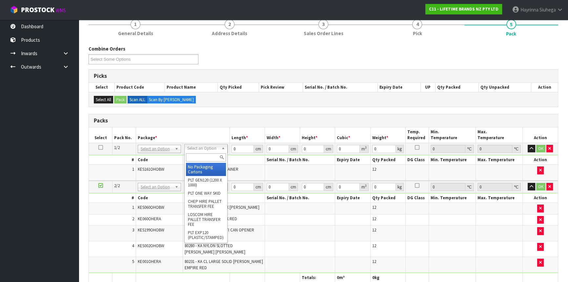
drag, startPoint x: 200, startPoint y: 144, endPoint x: 199, endPoint y: 151, distance: 7.2
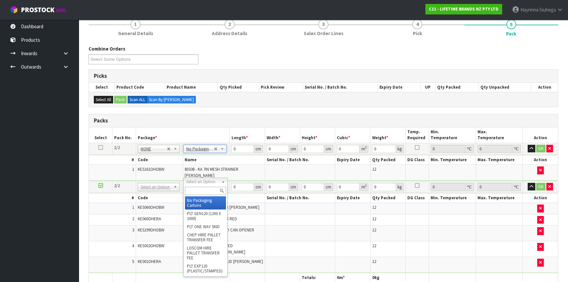
click at [195, 190] on input "text" at bounding box center [205, 191] width 41 height 8
type input "CTN9"
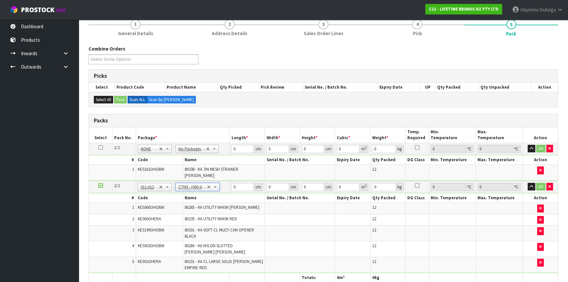
type input "51"
type input "38"
type input "58.5"
type input "0.113373"
type input "12.864"
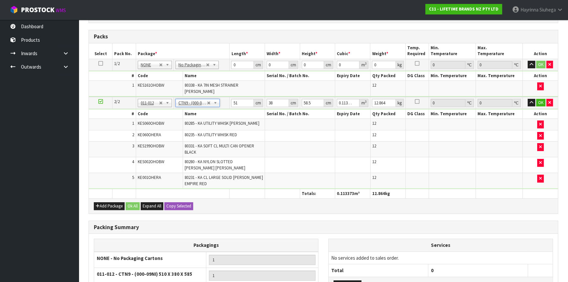
scroll to position [209, 0]
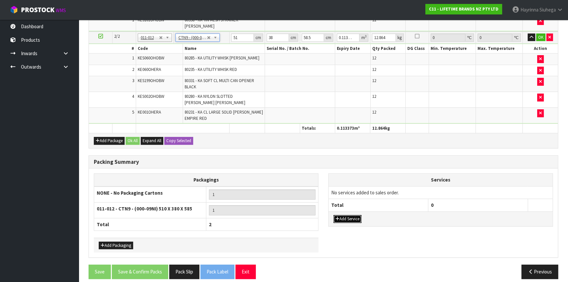
click at [349, 215] on button "Add Service" at bounding box center [348, 219] width 28 height 8
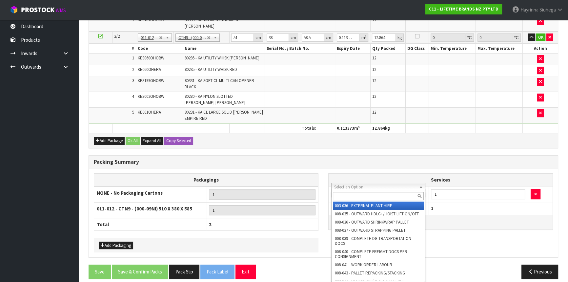
drag, startPoint x: 355, startPoint y: 187, endPoint x: 347, endPoint y: 193, distance: 10.6
click at [346, 194] on input "text" at bounding box center [378, 196] width 91 height 8
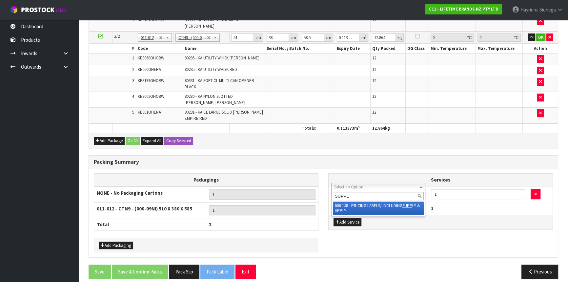
type input "SUPPLY"
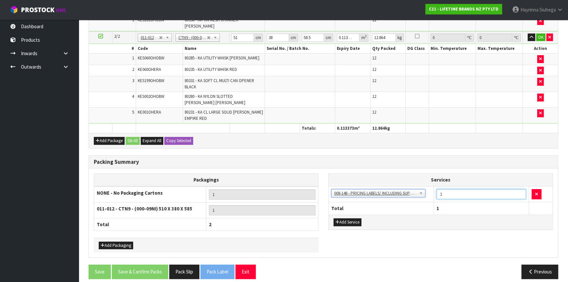
drag, startPoint x: 447, startPoint y: 189, endPoint x: 378, endPoint y: 187, distance: 68.6
click at [398, 186] on tr "003-036 - EXTERNAL PLANT HIRE 008-035 - OUTWARD HDLG+/HOIST LIFT ON/OFF 008-036…" at bounding box center [441, 194] width 224 height 16
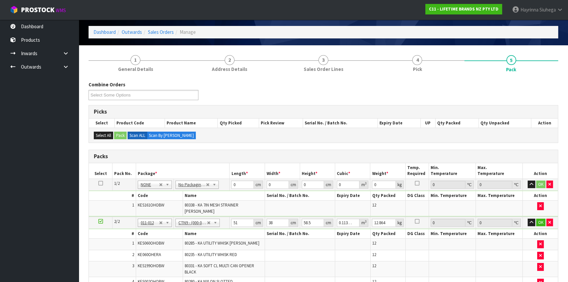
scroll to position [59, 0]
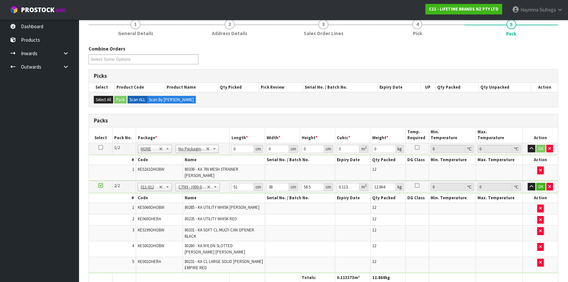
click at [250, 225] on td "80331 - KA SOFT CL MULTI CAN OPENER BLACK" at bounding box center [224, 233] width 82 height 16
click at [333, 110] on div "Combine Orders C11-ORD0001821 C11-ORD0001925 C11-ORD0001983 C11-ORD0001990 C11-…" at bounding box center [324, 238] width 470 height 387
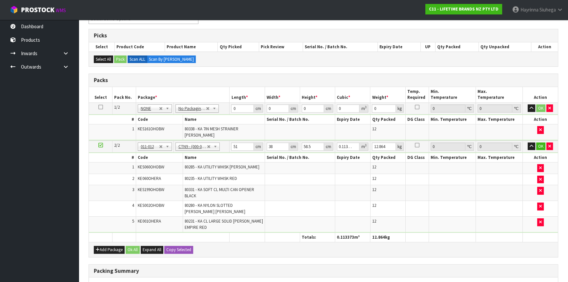
scroll to position [89, 0]
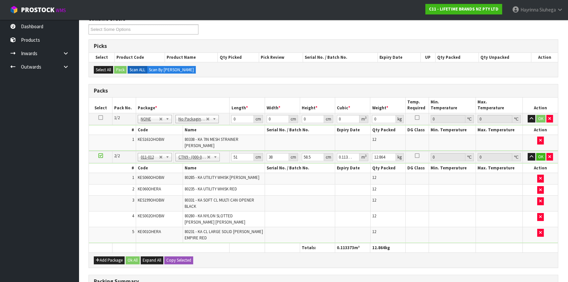
click at [315, 200] on td at bounding box center [300, 203] width 71 height 16
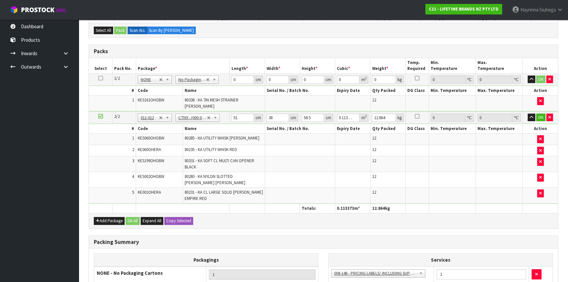
scroll to position [119, 0]
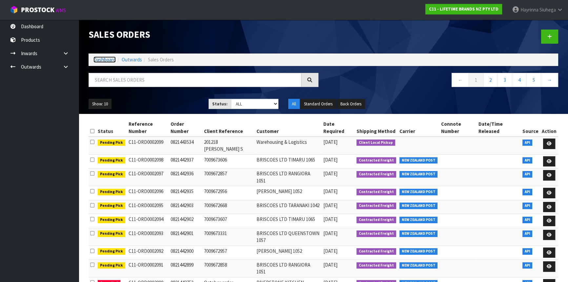
click at [106, 58] on link "Dashboard" at bounding box center [104, 59] width 22 height 6
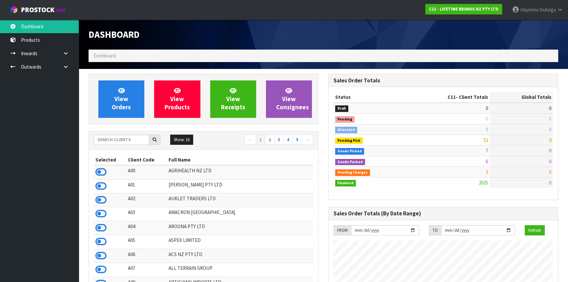
scroll to position [496, 239]
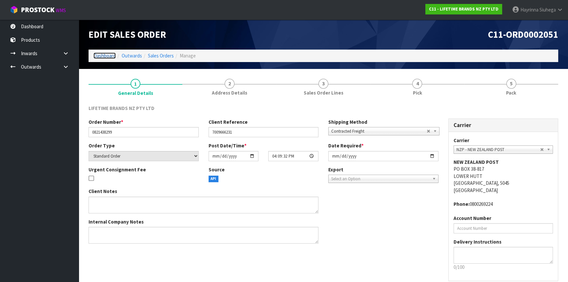
click at [112, 57] on link "Dashboard" at bounding box center [104, 55] width 22 height 6
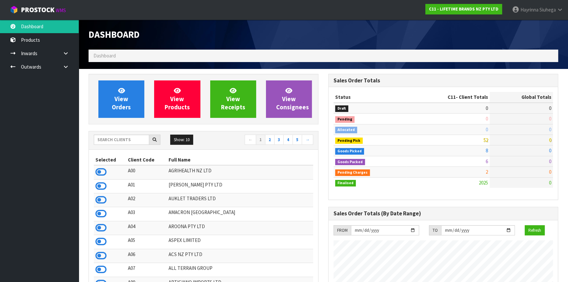
scroll to position [496, 239]
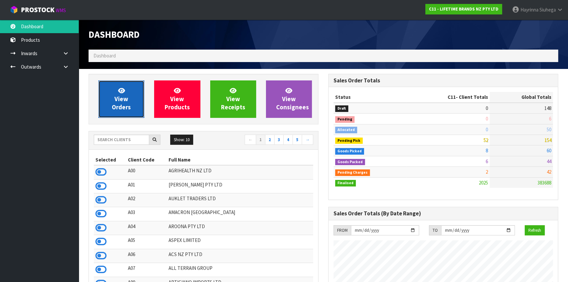
click at [119, 97] on span "View Orders" at bounding box center [121, 99] width 19 height 25
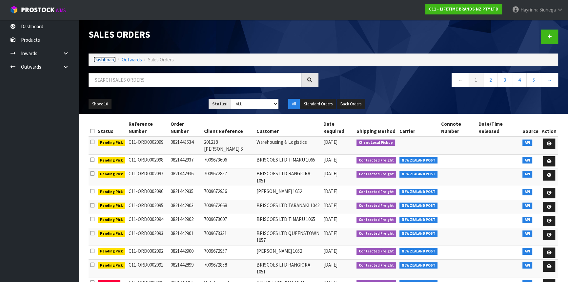
click at [95, 57] on link "Dashboard" at bounding box center [104, 59] width 22 height 6
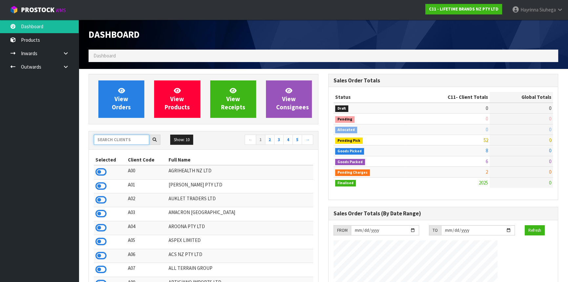
click at [123, 138] on input "text" at bounding box center [121, 139] width 55 height 10
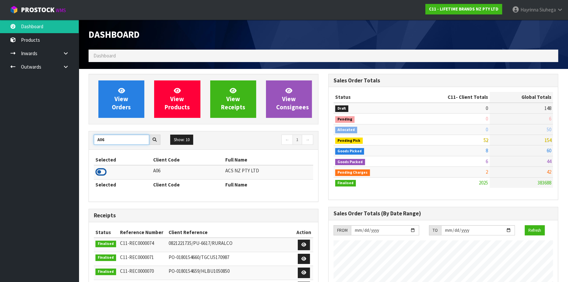
type input "A06"
click at [101, 172] on icon at bounding box center [100, 172] width 11 height 10
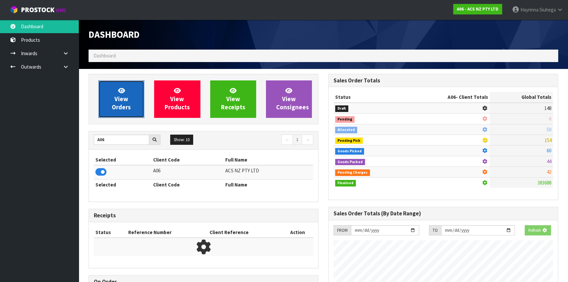
click at [128, 105] on span "View Orders" at bounding box center [121, 99] width 19 height 25
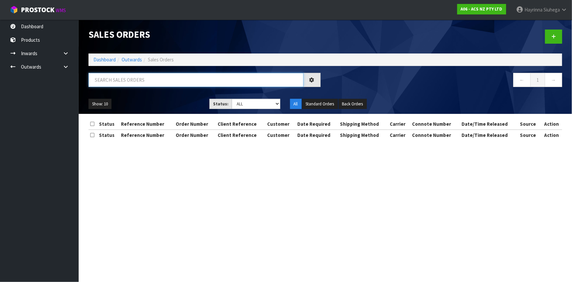
click at [136, 84] on input "text" at bounding box center [196, 80] width 215 height 14
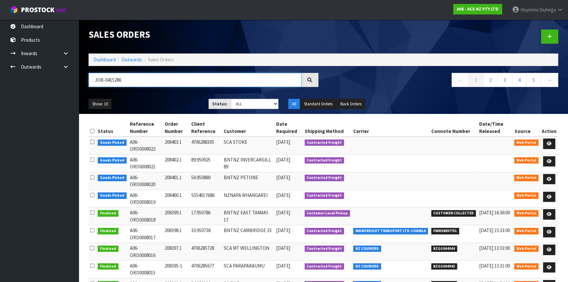
type input "JOB-0415286"
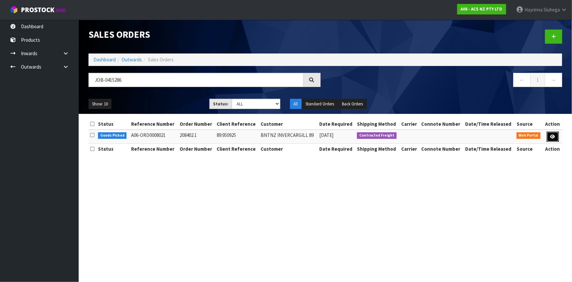
click at [552, 137] on icon at bounding box center [553, 136] width 5 height 4
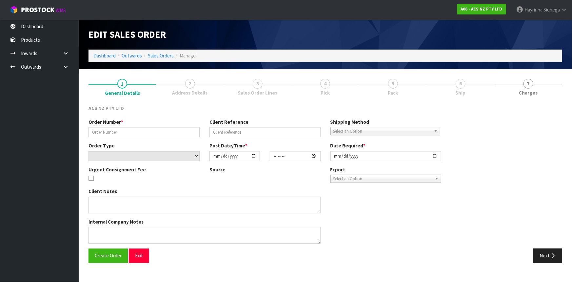
type input "208402.1"
type input "89:950925"
select select "number:0"
type input "[DATE]"
type input "16:42:00.000"
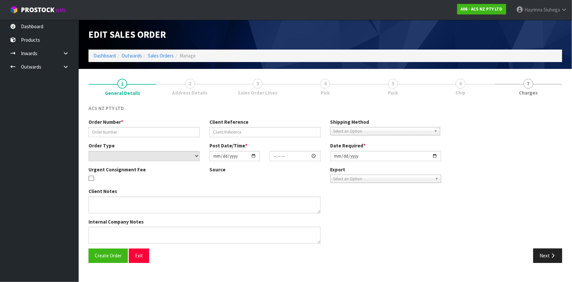
type input "[DATE]"
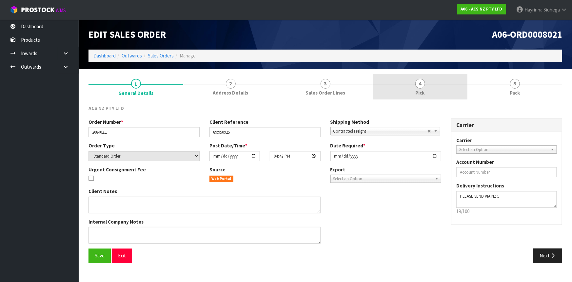
click at [442, 82] on link "4 Pick" at bounding box center [420, 87] width 95 height 26
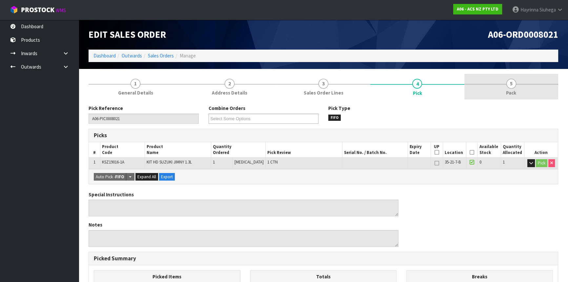
click at [528, 83] on link "5 Pack" at bounding box center [511, 87] width 94 height 26
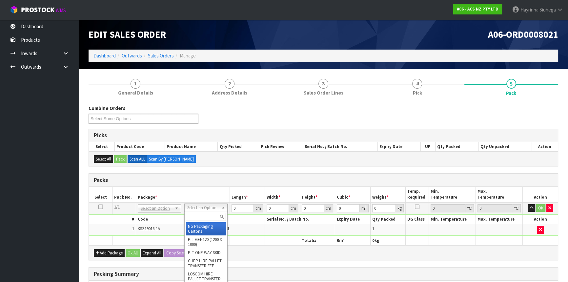
click at [207, 214] on input "text" at bounding box center [206, 217] width 40 height 8
type input "UPP"
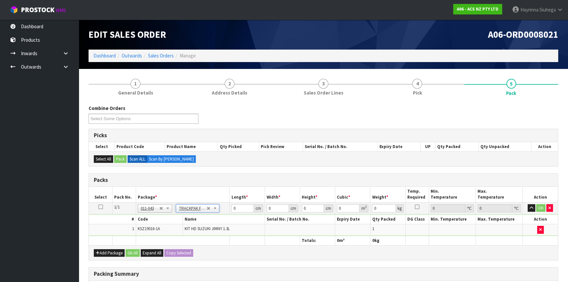
type input "27.5"
type input "38"
type input "0.01"
type input "0.00001"
type input "4.49"
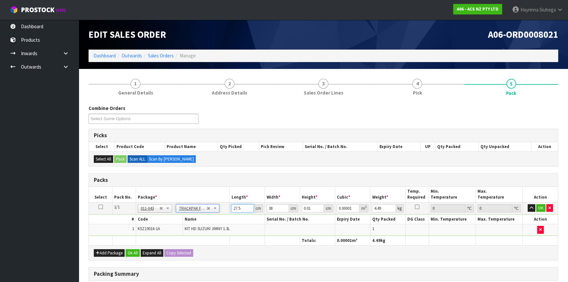
click at [233, 206] on input "27.5" at bounding box center [242, 208] width 22 height 8
type input "2"
type input "0.000001"
type input "28"
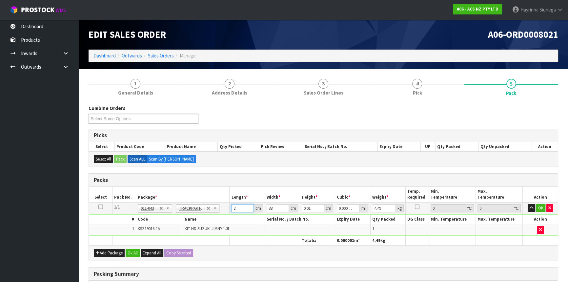
type input "0.000011"
type input "28"
type input "1"
type input "0.001064"
type input "11"
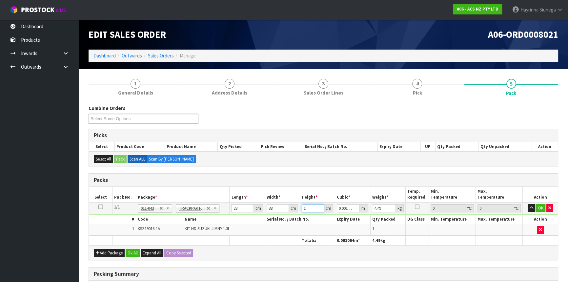
type input "0.011704"
type input "11"
type input "5"
click button "OK" at bounding box center [540, 208] width 9 height 8
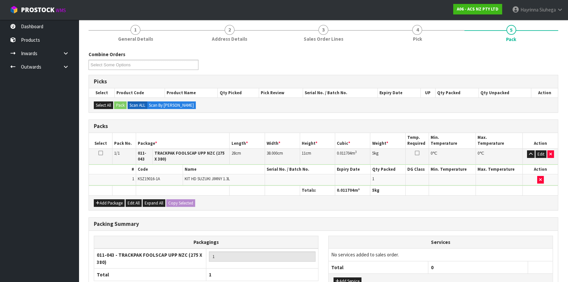
scroll to position [109, 0]
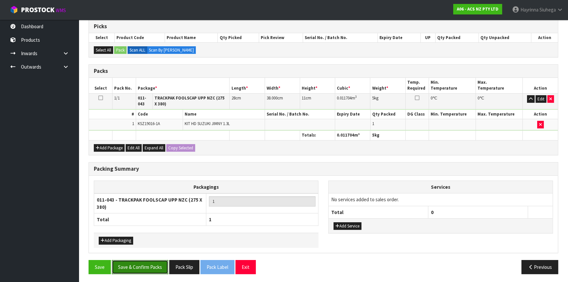
click at [152, 262] on button "Save & Confirm Packs" at bounding box center [140, 267] width 56 height 14
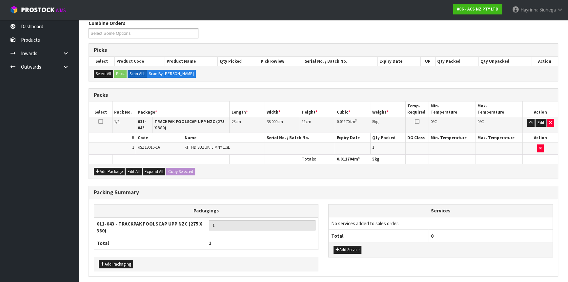
scroll to position [0, 0]
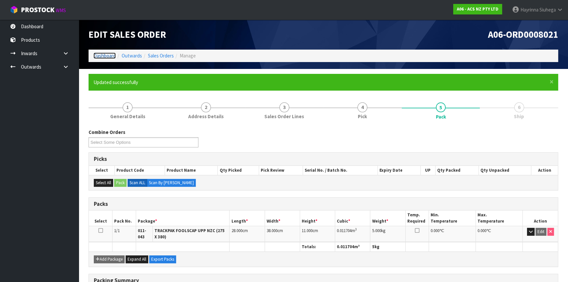
click at [102, 57] on link "Dashboard" at bounding box center [104, 55] width 22 height 6
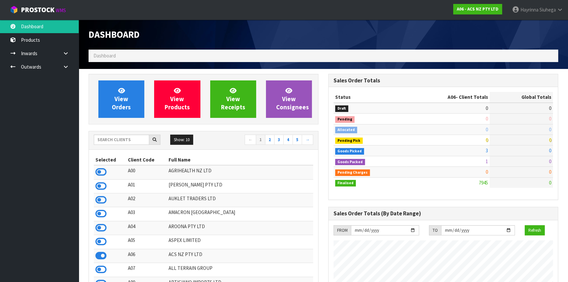
scroll to position [496, 239]
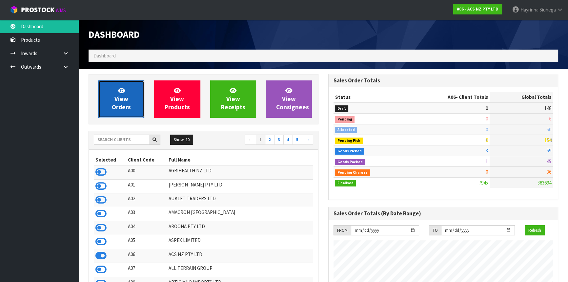
click at [122, 103] on span "View Orders" at bounding box center [121, 99] width 19 height 25
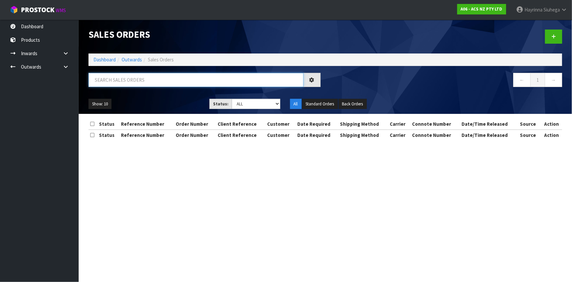
click at [131, 86] on input "text" at bounding box center [196, 80] width 215 height 14
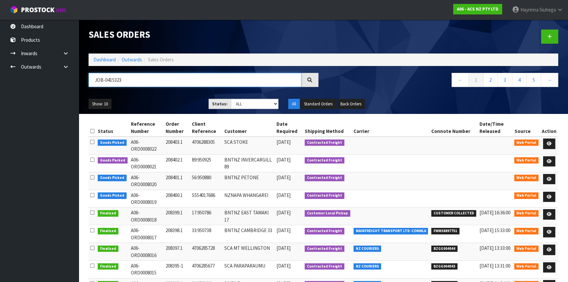
type input "JOB-0415323"
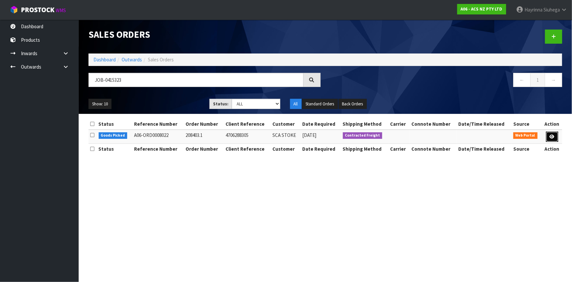
click at [552, 134] on icon at bounding box center [552, 136] width 5 height 4
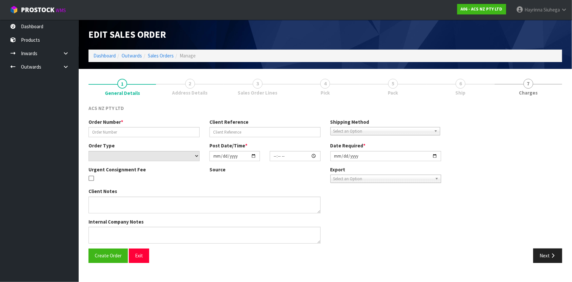
type input "208403.1"
type input "4706288305"
select select "number:0"
type input "2025-09-30"
type input "19:11:00.000"
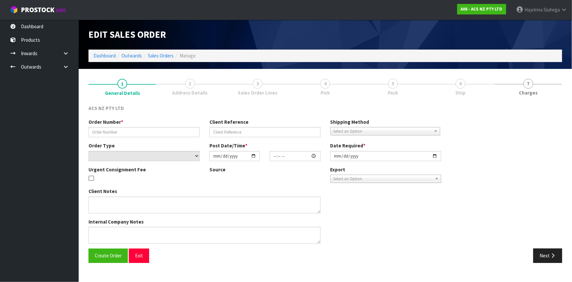
type input "[DATE]"
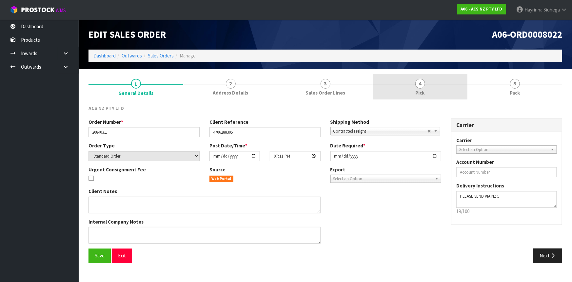
click at [451, 91] on link "4 Pick" at bounding box center [420, 87] width 95 height 26
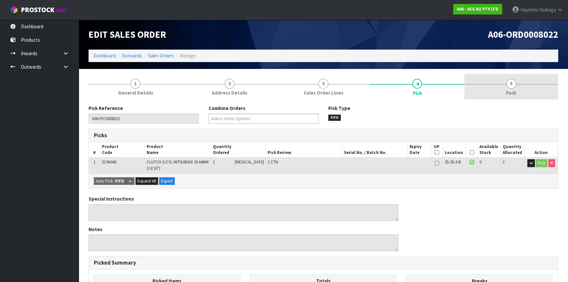
click at [532, 89] on link "5 Pack" at bounding box center [511, 87] width 94 height 26
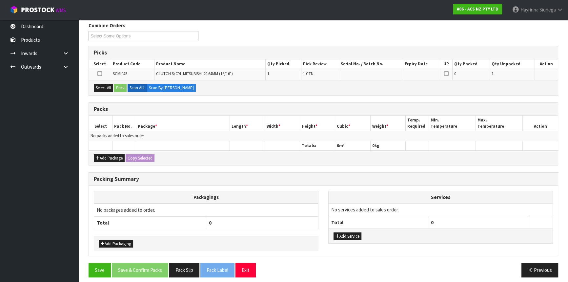
scroll to position [86, 0]
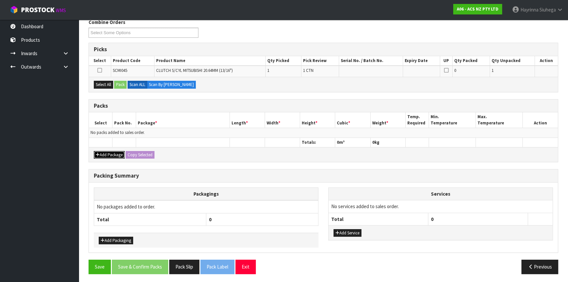
click at [104, 154] on button "Add Package" at bounding box center [109, 155] width 31 height 8
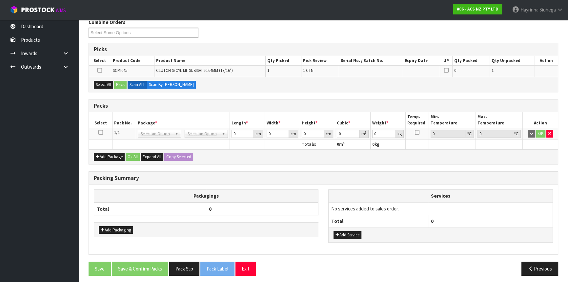
click at [102, 132] on icon at bounding box center [100, 132] width 5 height 0
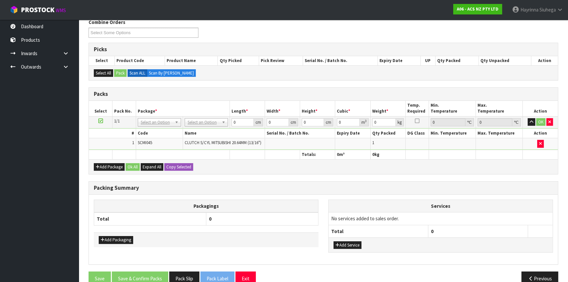
click at [261, 95] on h3 "Packs" at bounding box center [323, 94] width 459 height 6
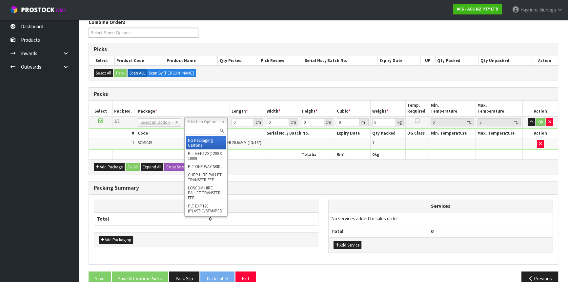
click at [201, 125] on div at bounding box center [206, 130] width 43 height 11
click at [200, 128] on input "text" at bounding box center [206, 131] width 40 height 8
type input "U20"
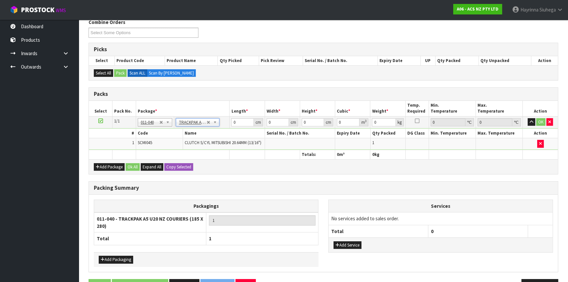
type input "18.5"
type input "28"
type input "0.01"
type input "0.000005"
type input "0.56"
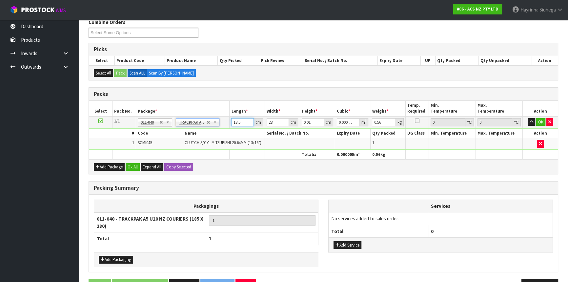
click at [236, 125] on input "18.5" at bounding box center [242, 122] width 22 height 8
type input "1"
type input "0"
type input "19"
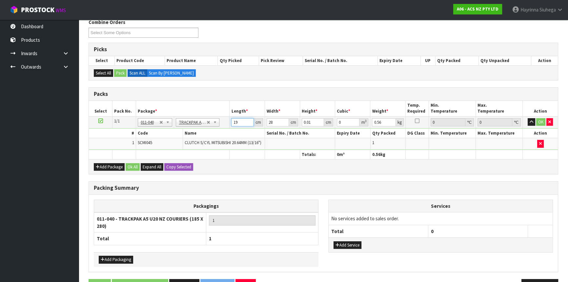
type input "0.000005"
type input "19"
type input "8"
type input "0.004256"
type input "8"
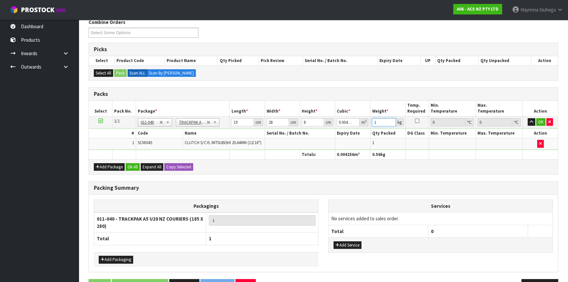
type input "1"
click button "OK" at bounding box center [540, 122] width 9 height 8
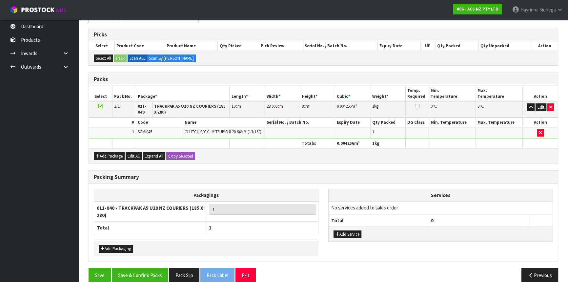
scroll to position [113, 0]
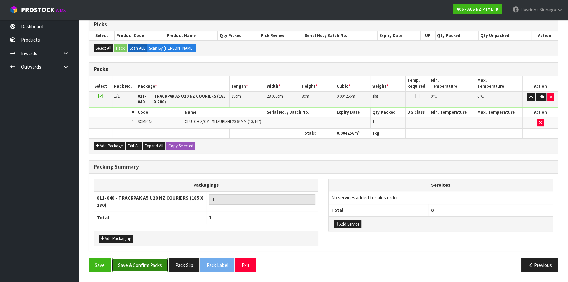
click at [153, 264] on button "Save & Confirm Packs" at bounding box center [140, 265] width 56 height 14
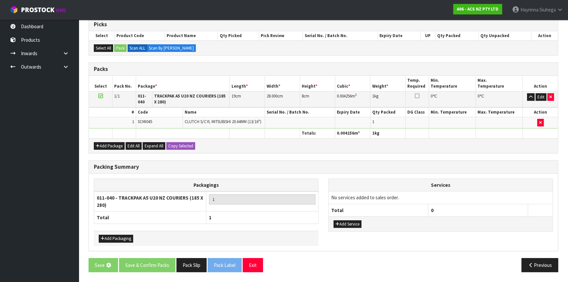
scroll to position [0, 0]
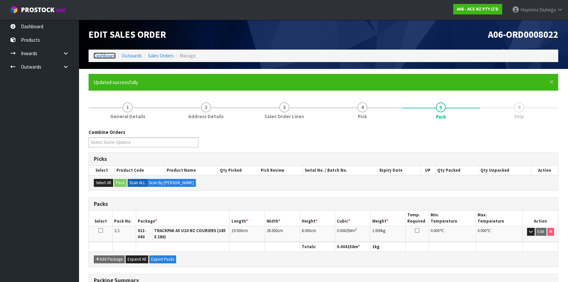
click at [100, 55] on link "Dashboard" at bounding box center [104, 55] width 22 height 6
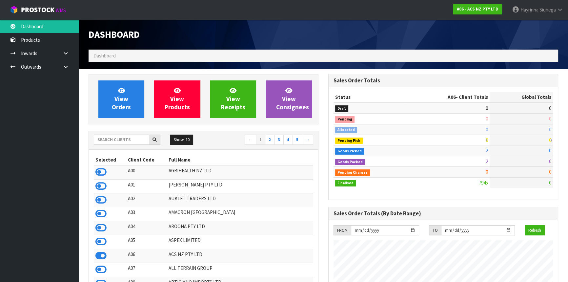
scroll to position [496, 239]
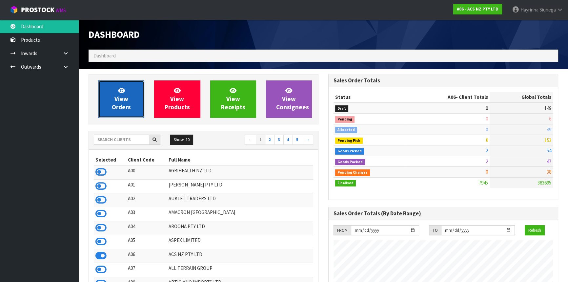
click at [131, 94] on link "View Orders" at bounding box center [121, 98] width 46 height 37
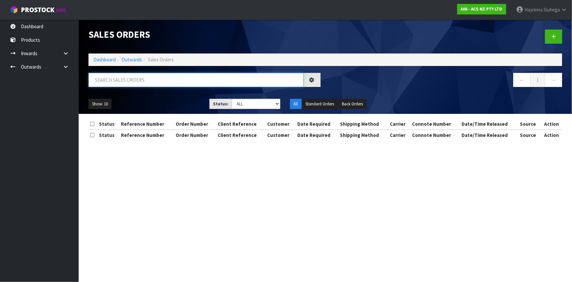
click at [140, 82] on input "text" at bounding box center [196, 80] width 215 height 14
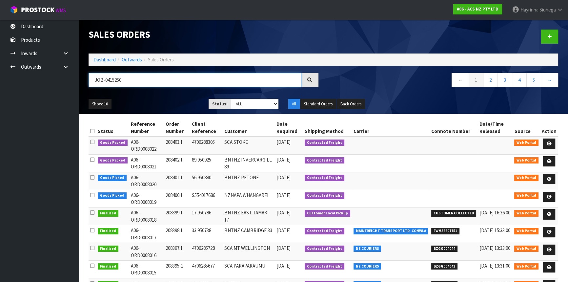
type input "JOB-0415250"
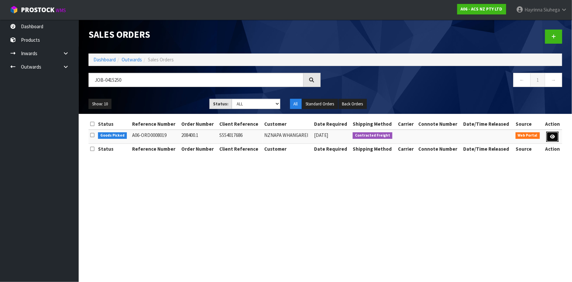
click at [552, 134] on icon at bounding box center [552, 136] width 5 height 4
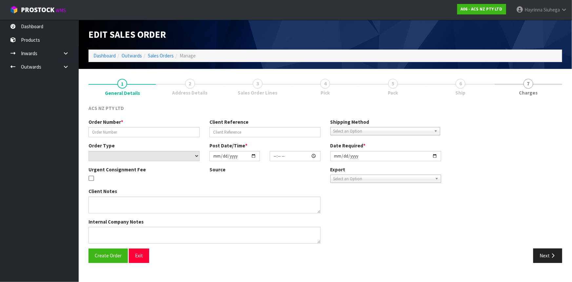
type input "208400.1"
type input "S554017686"
select select "number:0"
type input "2025-09-30"
type input "14:12:00.000"
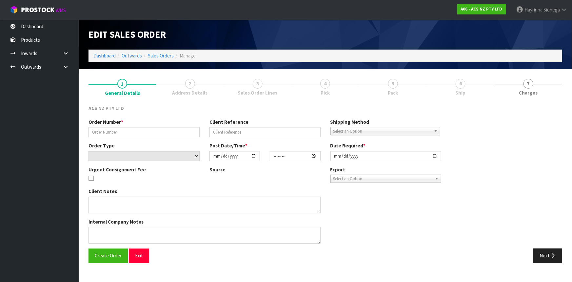
type input "[DATE]"
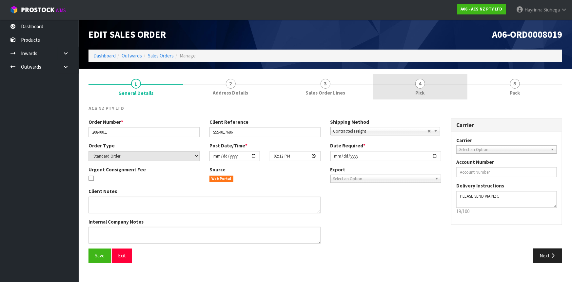
click at [462, 91] on link "4 Pick" at bounding box center [420, 87] width 95 height 26
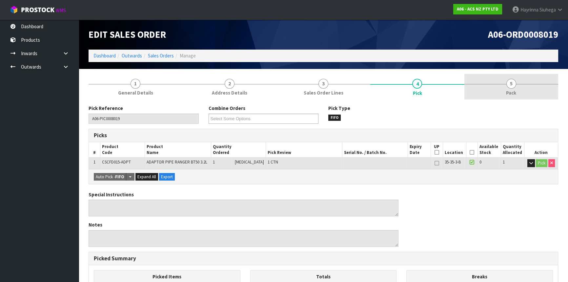
click at [494, 90] on link "5 Pack" at bounding box center [511, 87] width 94 height 26
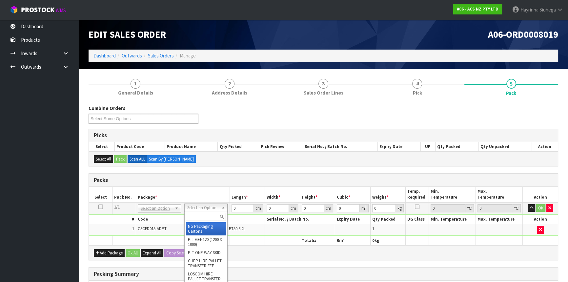
click at [205, 218] on input "text" at bounding box center [206, 217] width 40 height 8
type input "U20"
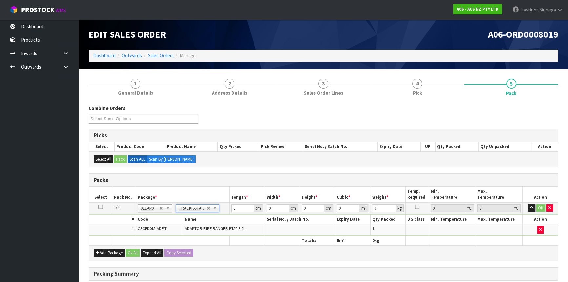
type input "18.5"
type input "28"
type input "0.01"
type input "0.000005"
type input "0.11"
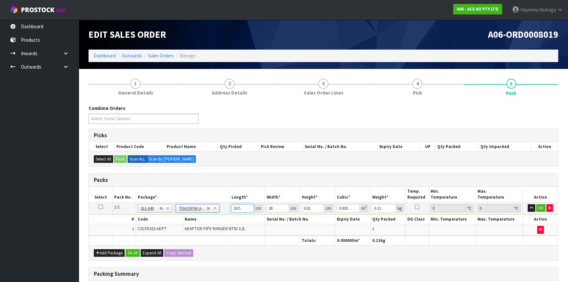
click at [234, 208] on input "18.5" at bounding box center [242, 208] width 22 height 8
type input "1"
type input "0"
type input "19"
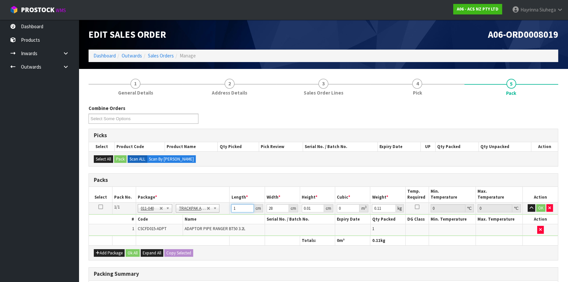
type input "0.000005"
type input "19"
type input "8"
type input "0.004256"
type input "8"
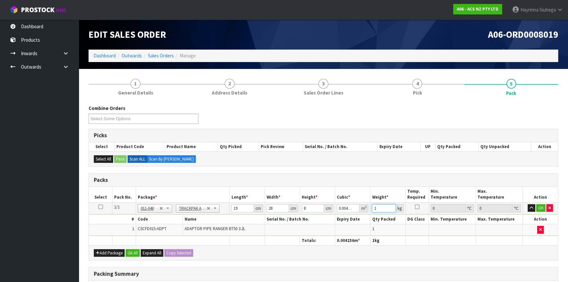
type input "1"
click button "OK" at bounding box center [540, 208] width 9 height 8
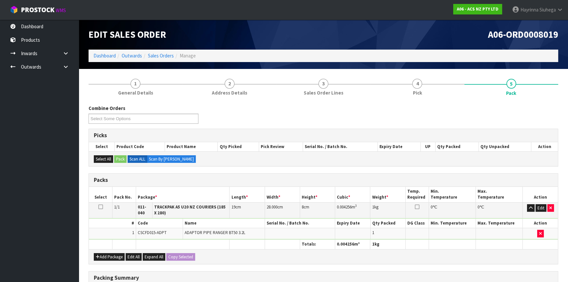
scroll to position [109, 0]
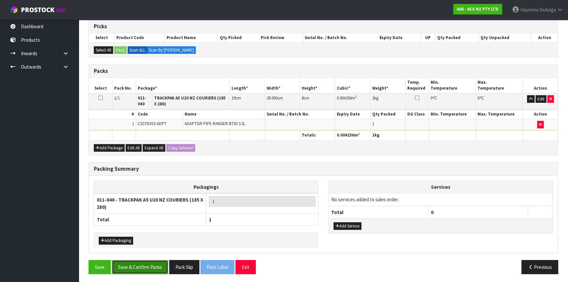
click at [144, 260] on button "Save & Confirm Packs" at bounding box center [140, 267] width 56 height 14
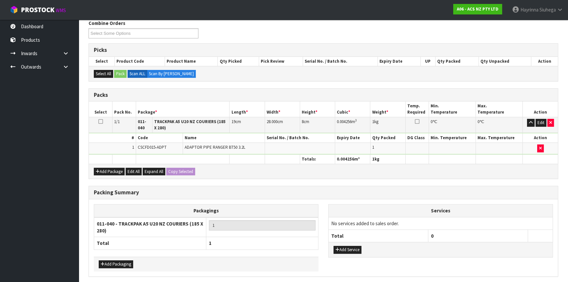
scroll to position [0, 0]
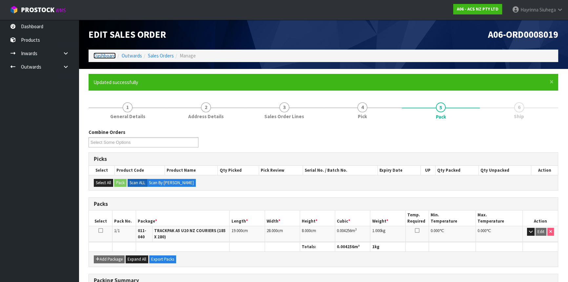
click at [109, 57] on link "Dashboard" at bounding box center [104, 55] width 22 height 6
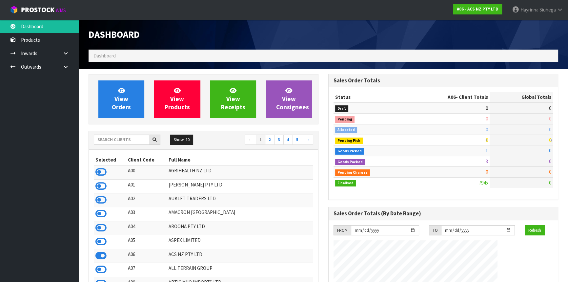
scroll to position [496, 239]
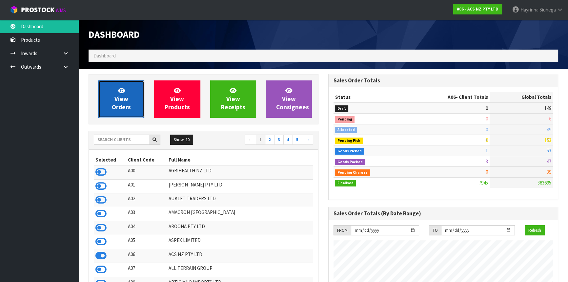
click at [110, 101] on link "View Orders" at bounding box center [121, 98] width 46 height 37
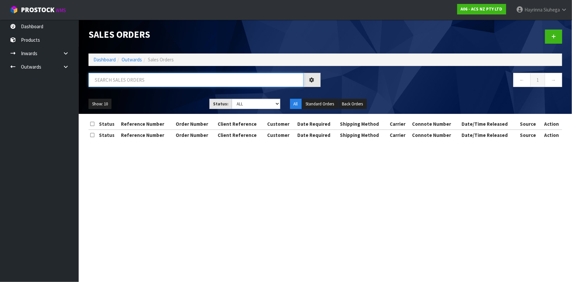
click at [137, 82] on input "text" at bounding box center [196, 80] width 215 height 14
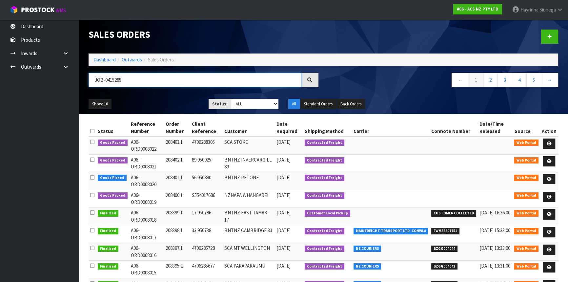
type input "JOB-0415285"
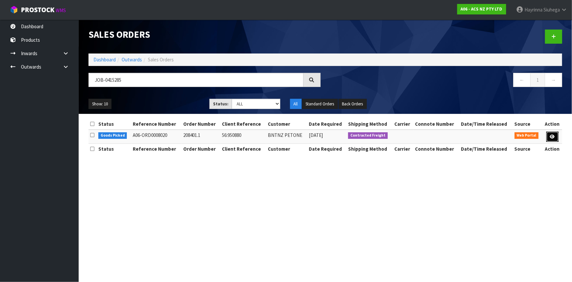
click at [552, 140] on link at bounding box center [553, 137] width 12 height 10
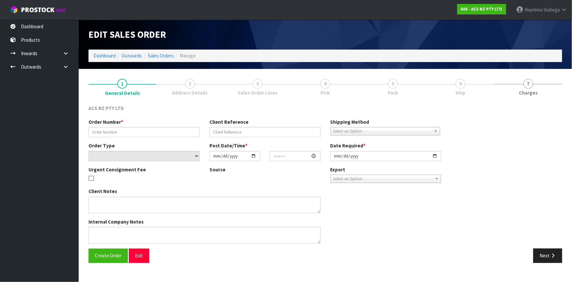
type input "208401.1"
type input "56:950880"
select select "number:0"
type input "2025-09-30"
type input "16:42:00.000"
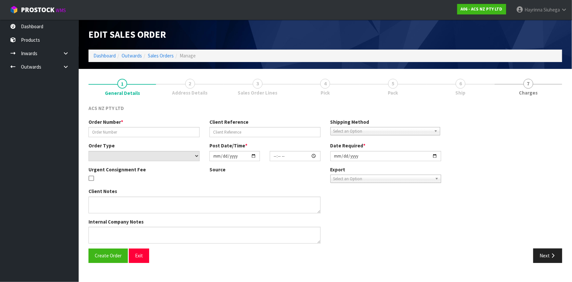
type input "[DATE]"
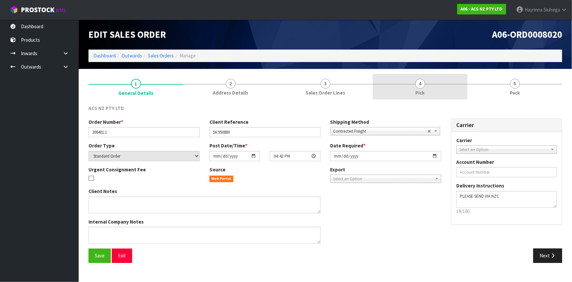
click at [437, 89] on link "4 Pick" at bounding box center [420, 87] width 95 height 26
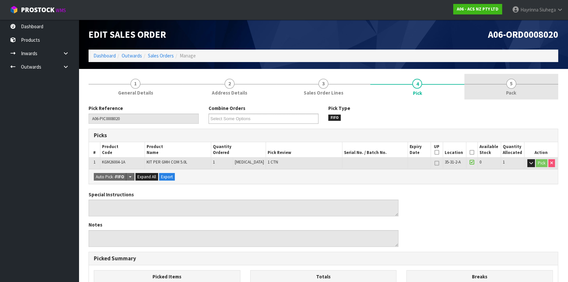
click at [493, 82] on link "5 Pack" at bounding box center [511, 87] width 94 height 26
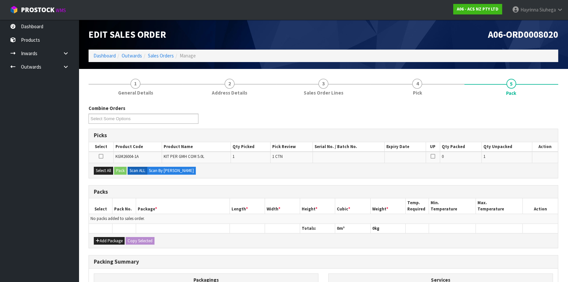
scroll to position [30, 0]
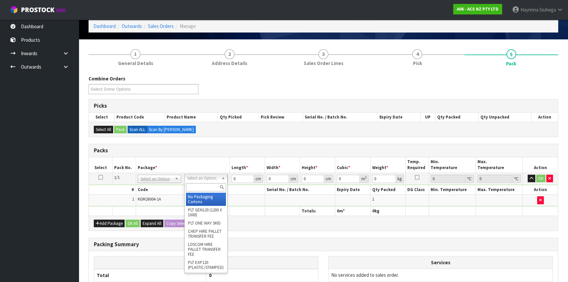
drag, startPoint x: 200, startPoint y: 196, endPoint x: 222, endPoint y: 189, distance: 23.1
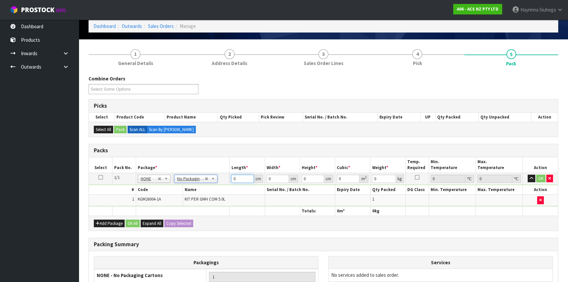
click at [233, 175] on input "0" at bounding box center [242, 178] width 22 height 8
type input "40"
type input "38"
type input "1"
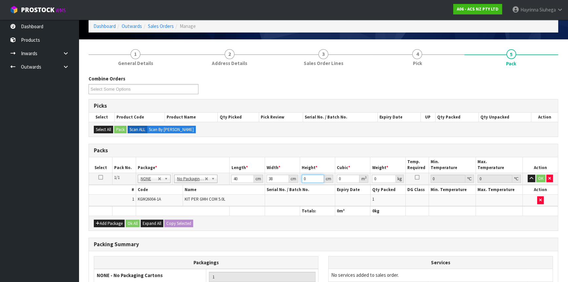
type input "0.00152"
type input "12"
type input "0.01824"
type input "12"
type input "11"
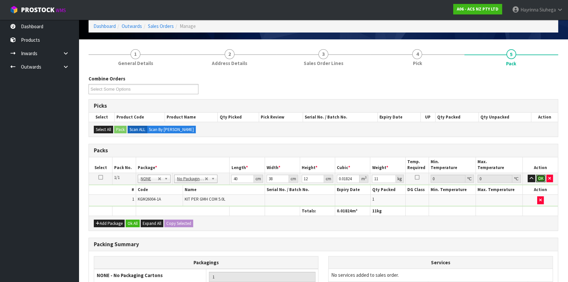
click button "OK" at bounding box center [540, 178] width 9 height 8
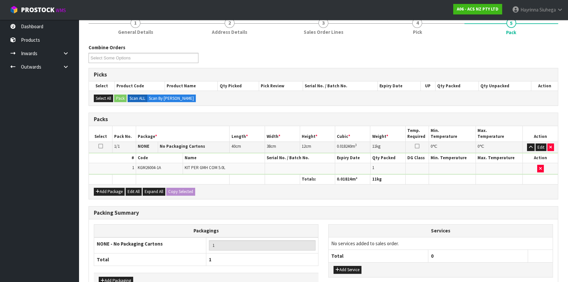
scroll to position [101, 0]
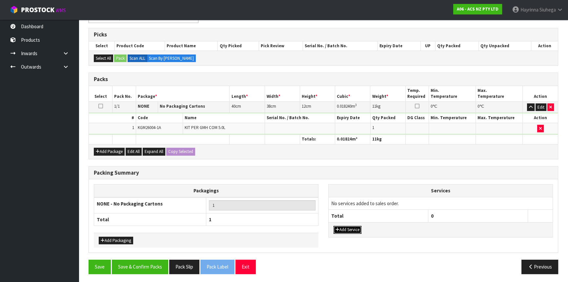
drag, startPoint x: 358, startPoint y: 227, endPoint x: 358, endPoint y: 224, distance: 3.3
click at [358, 226] on button "Add Service" at bounding box center [348, 230] width 28 height 8
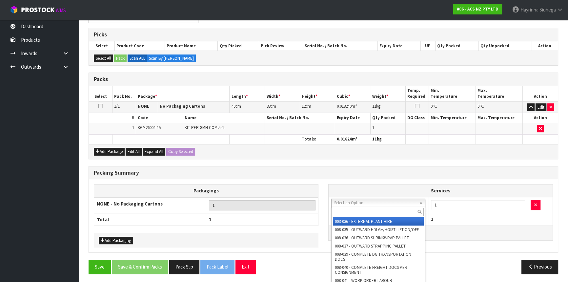
click at [367, 213] on input "text" at bounding box center [378, 212] width 91 height 8
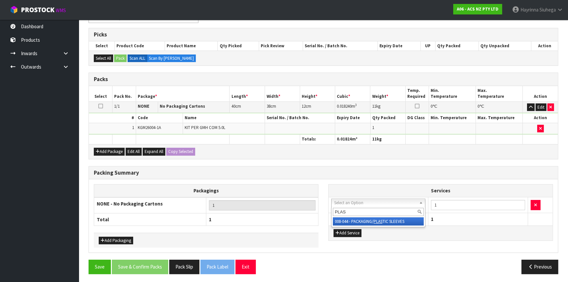
type input "PLAST"
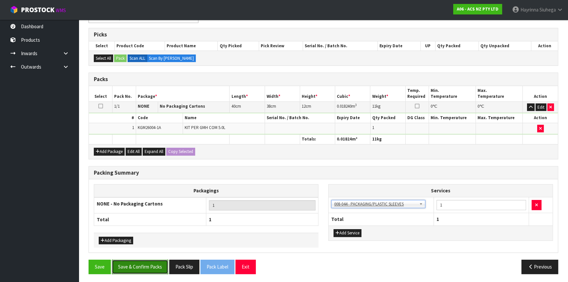
click at [137, 262] on button "Save & Confirm Packs" at bounding box center [140, 266] width 56 height 14
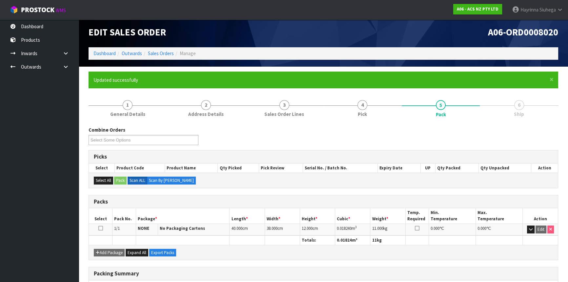
scroll to position [0, 0]
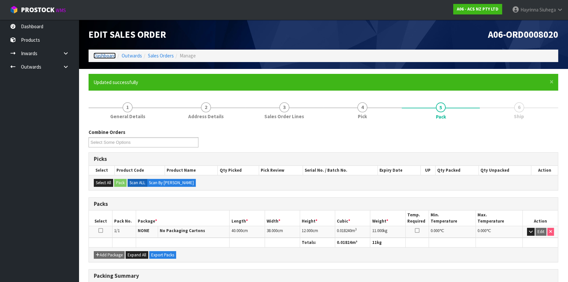
click at [105, 56] on link "Dashboard" at bounding box center [104, 55] width 22 height 6
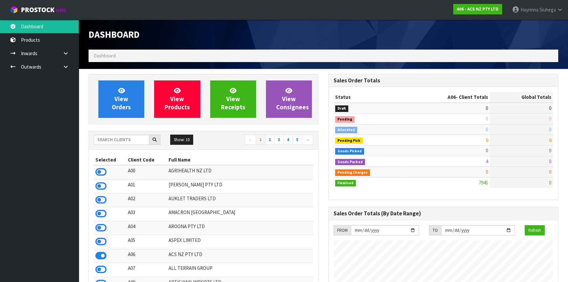
scroll to position [496, 239]
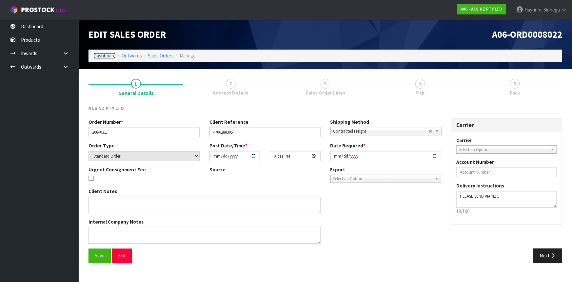
click at [102, 55] on link "Dashboard" at bounding box center [104, 55] width 22 height 6
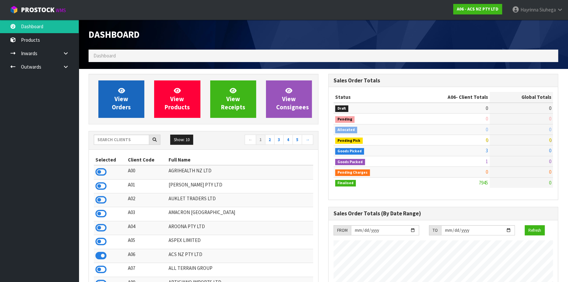
scroll to position [496, 239]
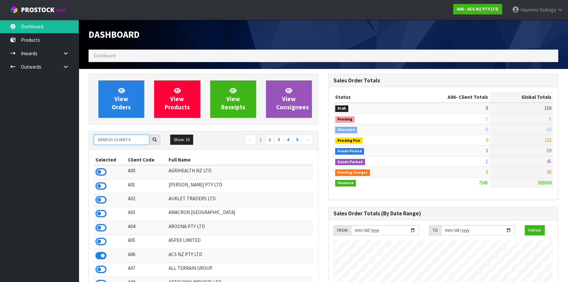
click at [124, 137] on input "text" at bounding box center [121, 139] width 55 height 10
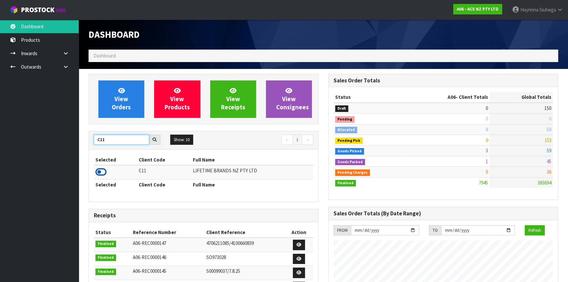
type input "C11"
click at [102, 174] on icon at bounding box center [100, 172] width 11 height 10
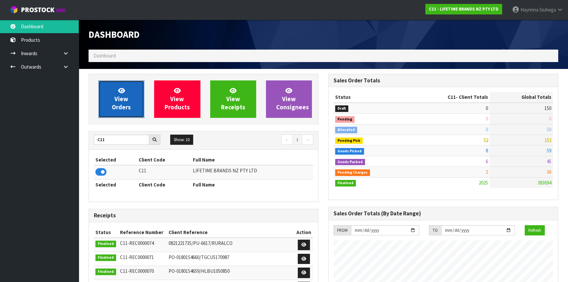
click at [122, 98] on span "View Orders" at bounding box center [121, 99] width 19 height 25
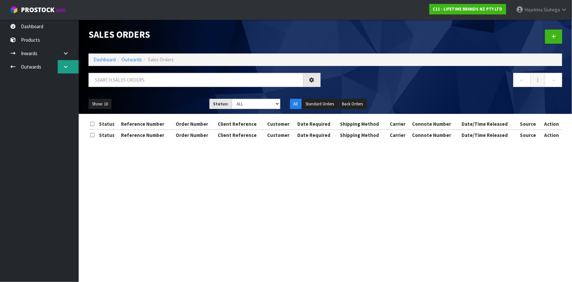
click at [59, 66] on link at bounding box center [68, 66] width 21 height 13
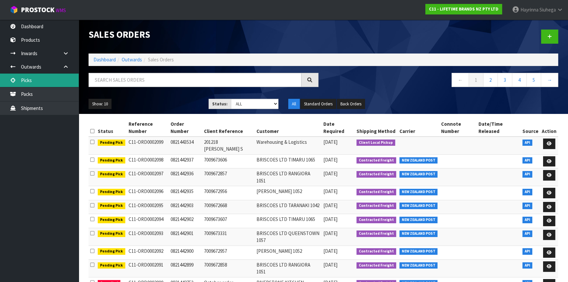
click at [59, 82] on link "Picks" at bounding box center [39, 79] width 79 height 13
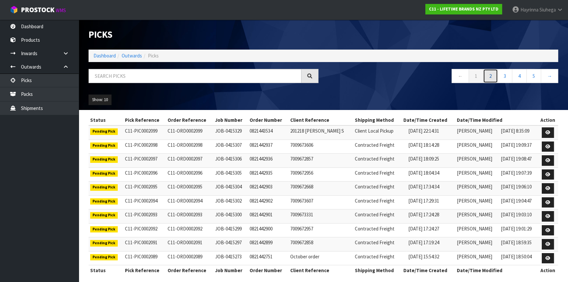
click at [494, 73] on link "2" at bounding box center [490, 76] width 15 height 14
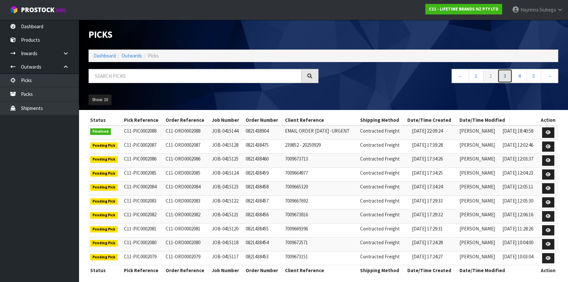
click at [500, 74] on link "3" at bounding box center [505, 76] width 15 height 14
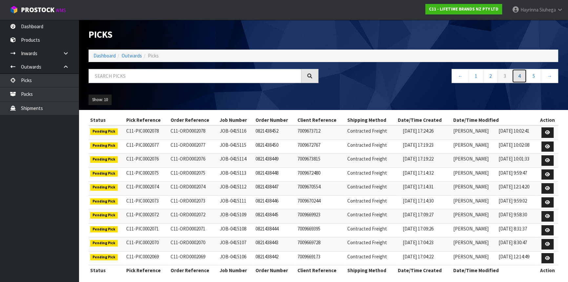
click at [515, 72] on link "4" at bounding box center [519, 76] width 15 height 14
click at [522, 74] on link "5" at bounding box center [519, 76] width 15 height 14
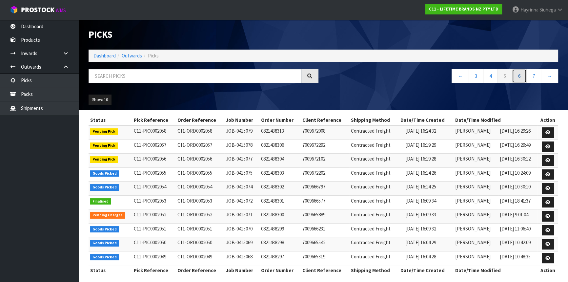
click at [522, 74] on link "6" at bounding box center [519, 76] width 15 height 14
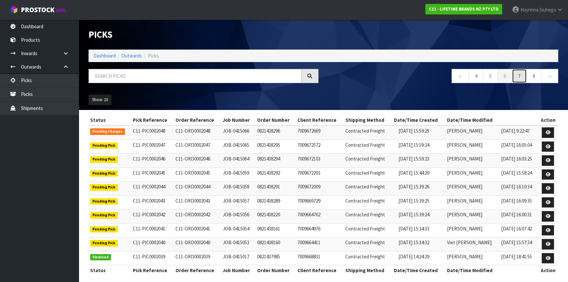
click at [522, 74] on link "7" at bounding box center [519, 76] width 15 height 14
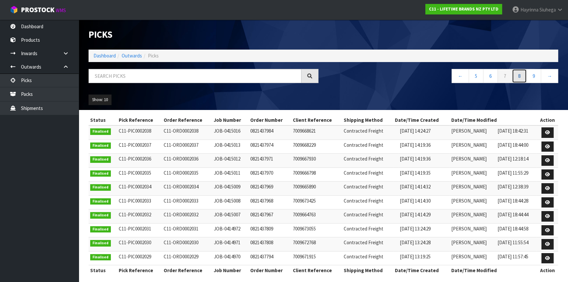
click at [522, 74] on link "8" at bounding box center [519, 76] width 15 height 14
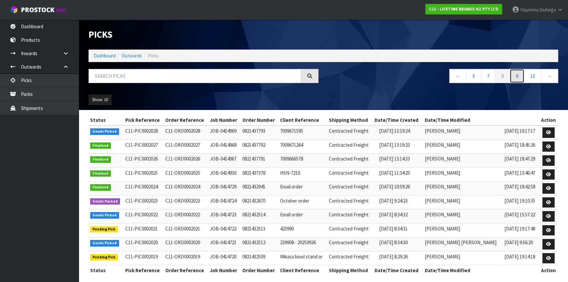
click at [522, 74] on link "9" at bounding box center [517, 76] width 15 height 14
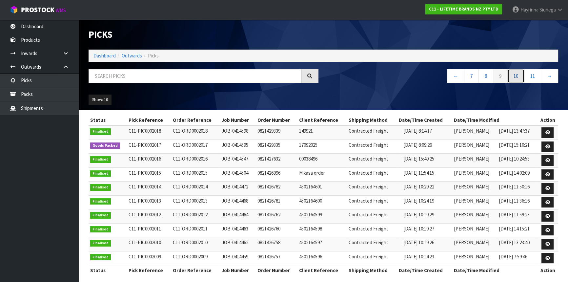
click at [522, 74] on link "10" at bounding box center [515, 76] width 17 height 14
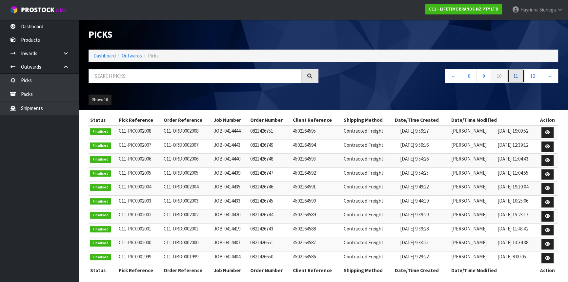
click at [522, 74] on link "11" at bounding box center [515, 76] width 17 height 14
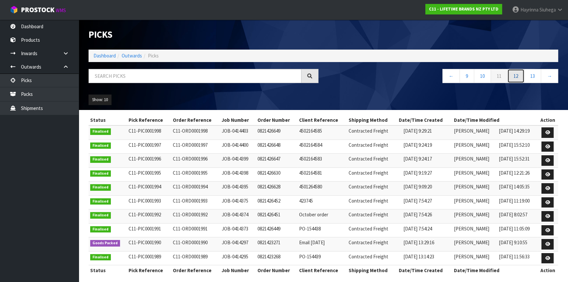
click at [522, 74] on link "12" at bounding box center [515, 76] width 17 height 14
click at [522, 74] on link "13" at bounding box center [515, 76] width 17 height 14
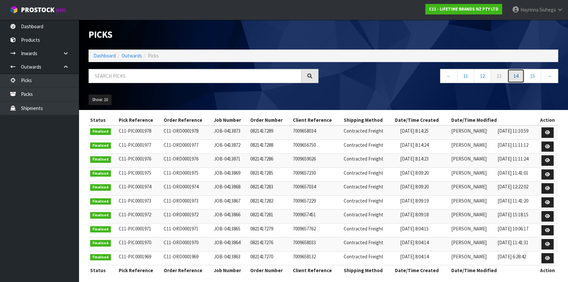
click at [522, 74] on link "14" at bounding box center [515, 76] width 17 height 14
click at [522, 74] on link "15" at bounding box center [515, 76] width 17 height 14
click at [522, 74] on link "16" at bounding box center [515, 76] width 17 height 14
click at [522, 74] on link "17" at bounding box center [515, 76] width 17 height 14
click at [522, 74] on link "18" at bounding box center [515, 76] width 17 height 14
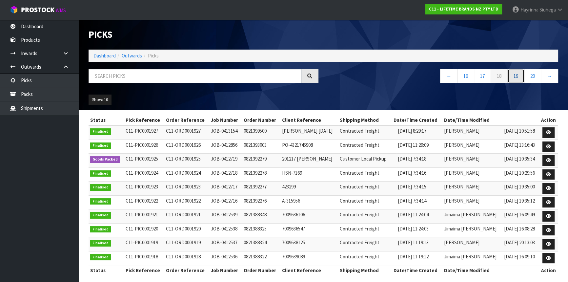
click at [522, 74] on link "19" at bounding box center [515, 76] width 17 height 14
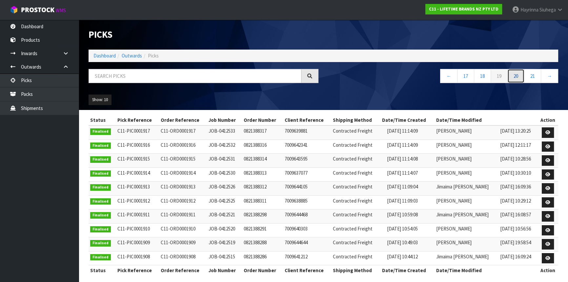
click at [522, 74] on link "20" at bounding box center [515, 76] width 17 height 14
click at [522, 74] on link "22" at bounding box center [515, 76] width 17 height 14
click at [522, 74] on link "23" at bounding box center [515, 76] width 17 height 14
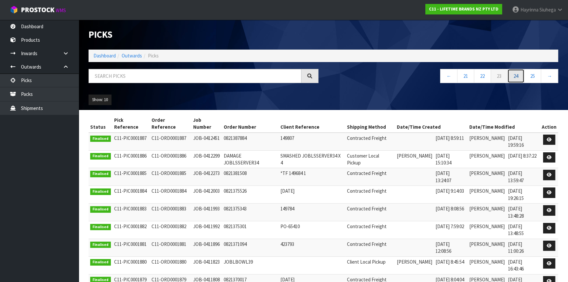
click at [522, 74] on link "24" at bounding box center [515, 76] width 17 height 14
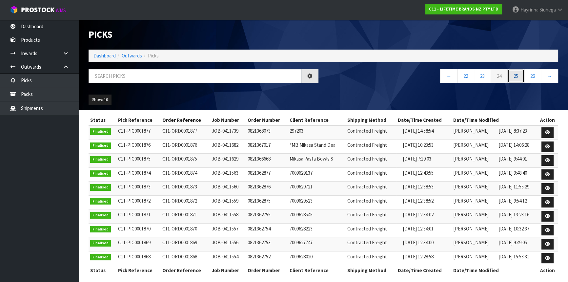
click at [522, 74] on link "25" at bounding box center [515, 76] width 17 height 14
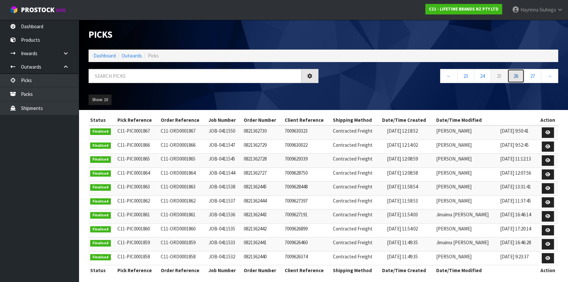
click at [522, 74] on link "26" at bounding box center [515, 76] width 17 height 14
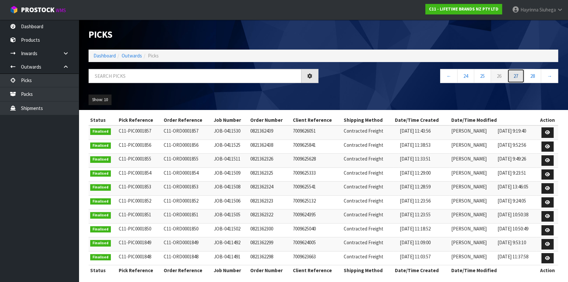
click at [522, 74] on link "27" at bounding box center [515, 76] width 17 height 14
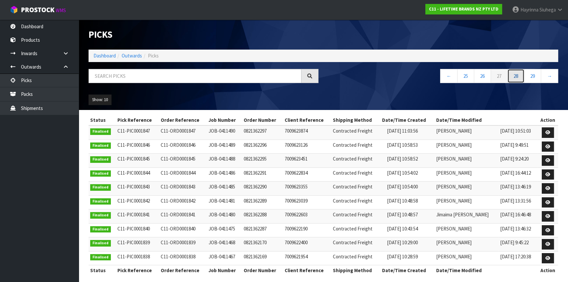
click at [522, 74] on link "28" at bounding box center [515, 76] width 17 height 14
click at [522, 74] on link "30" at bounding box center [515, 76] width 17 height 14
click at [102, 56] on link "Dashboard" at bounding box center [104, 55] width 22 height 6
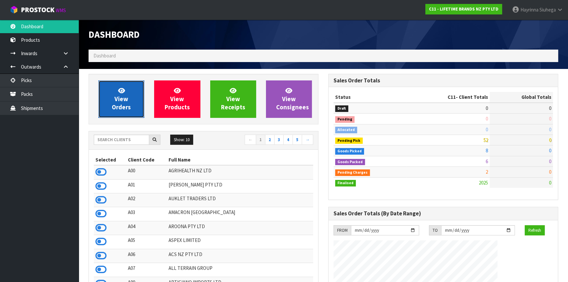
click at [113, 90] on link "View Orders" at bounding box center [121, 98] width 46 height 37
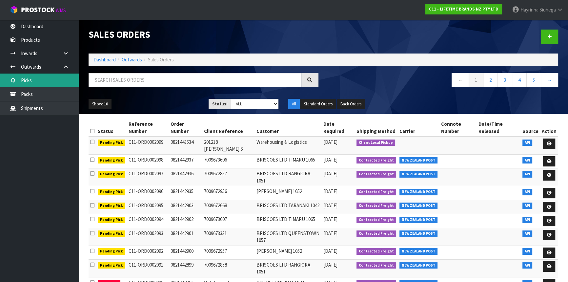
click at [36, 83] on link "Picks" at bounding box center [39, 79] width 79 height 13
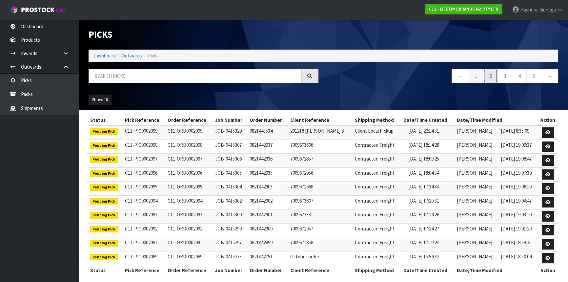
click at [485, 78] on link "2" at bounding box center [490, 76] width 15 height 14
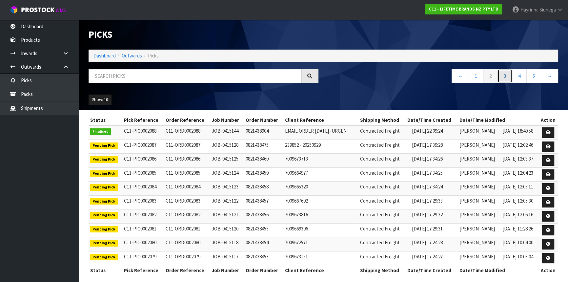
click at [501, 78] on link "3" at bounding box center [505, 76] width 15 height 14
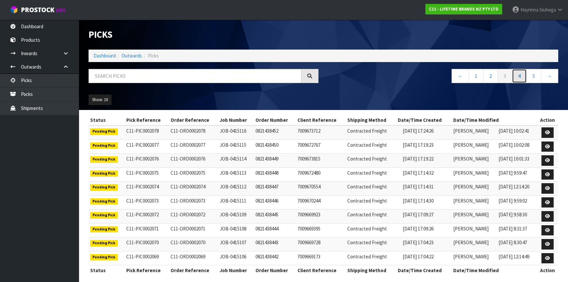
click at [519, 77] on link "4" at bounding box center [519, 76] width 15 height 14
click at [519, 77] on link "5" at bounding box center [519, 76] width 15 height 14
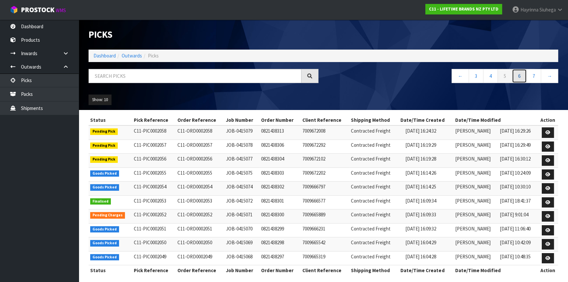
click at [521, 72] on link "6" at bounding box center [519, 76] width 15 height 14
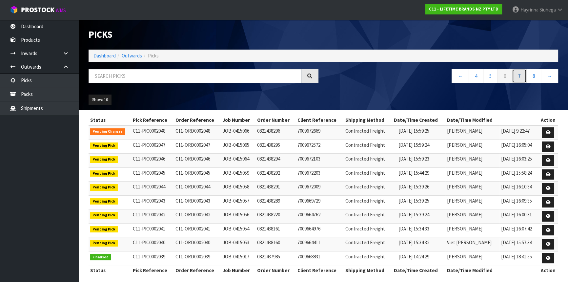
click at [521, 72] on link "7" at bounding box center [519, 76] width 15 height 14
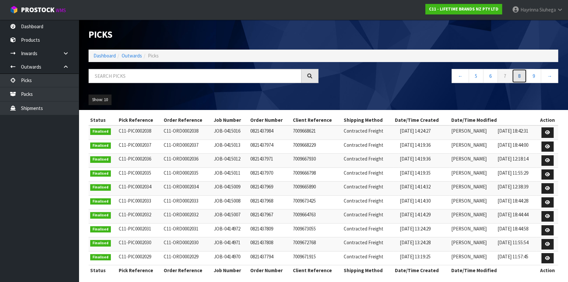
click at [521, 72] on link "8" at bounding box center [519, 76] width 15 height 14
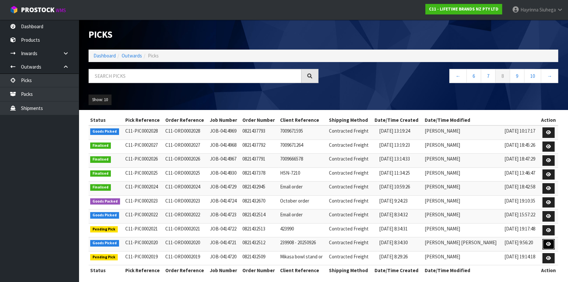
click at [548, 243] on icon at bounding box center [548, 244] width 5 height 4
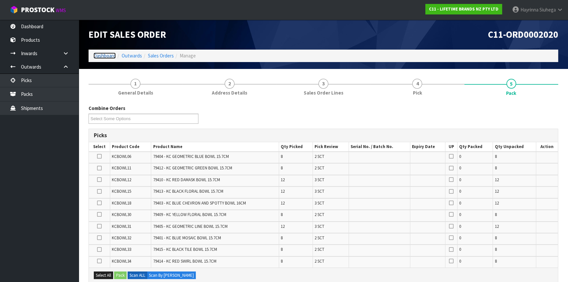
click at [110, 53] on link "Dashboard" at bounding box center [104, 55] width 22 height 6
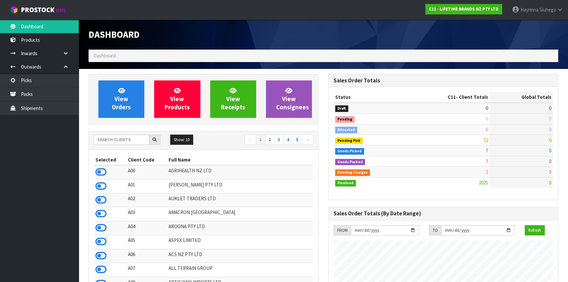
scroll to position [496, 239]
